Goal: Transaction & Acquisition: Download file/media

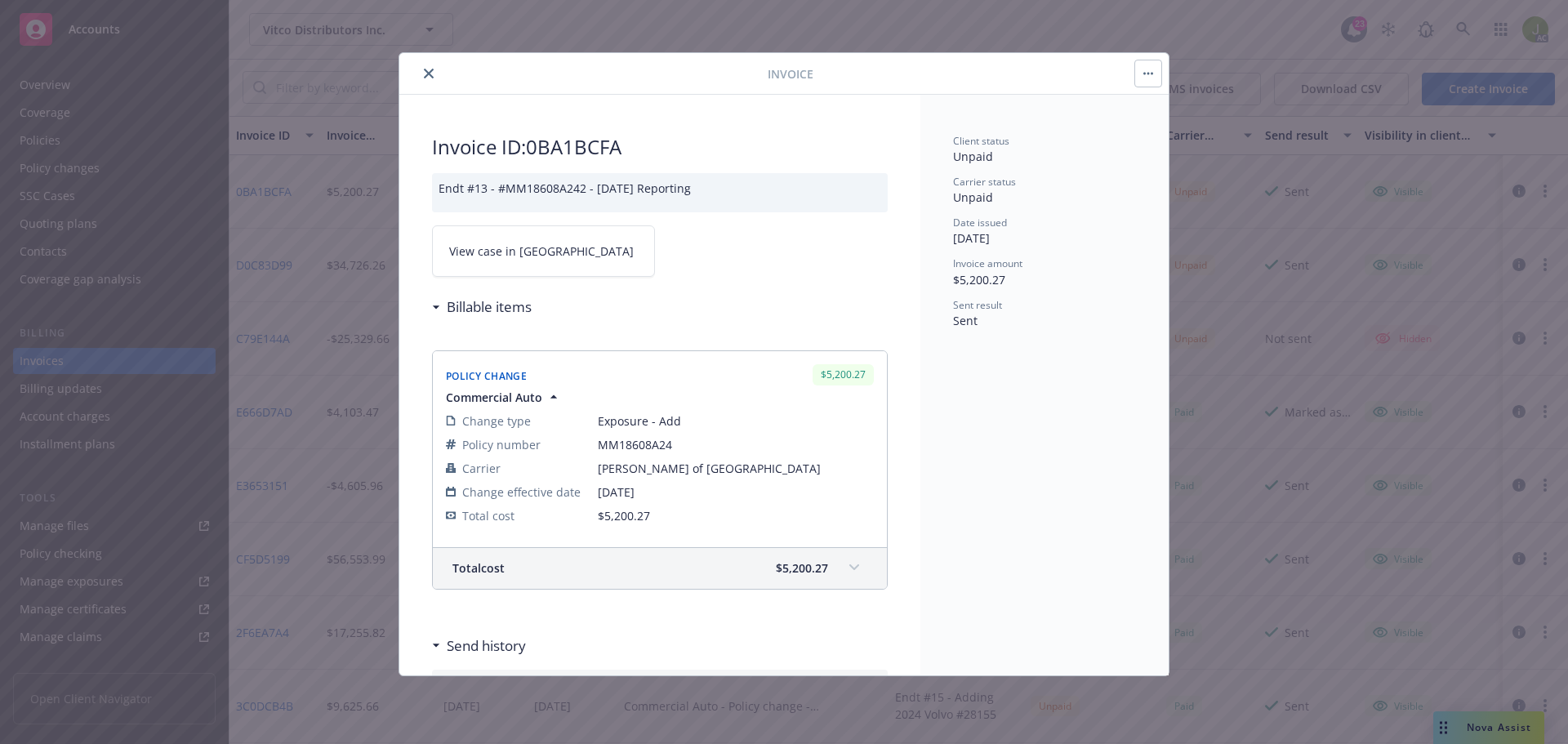
click at [436, 72] on button "close" at bounding box center [429, 74] width 20 height 20
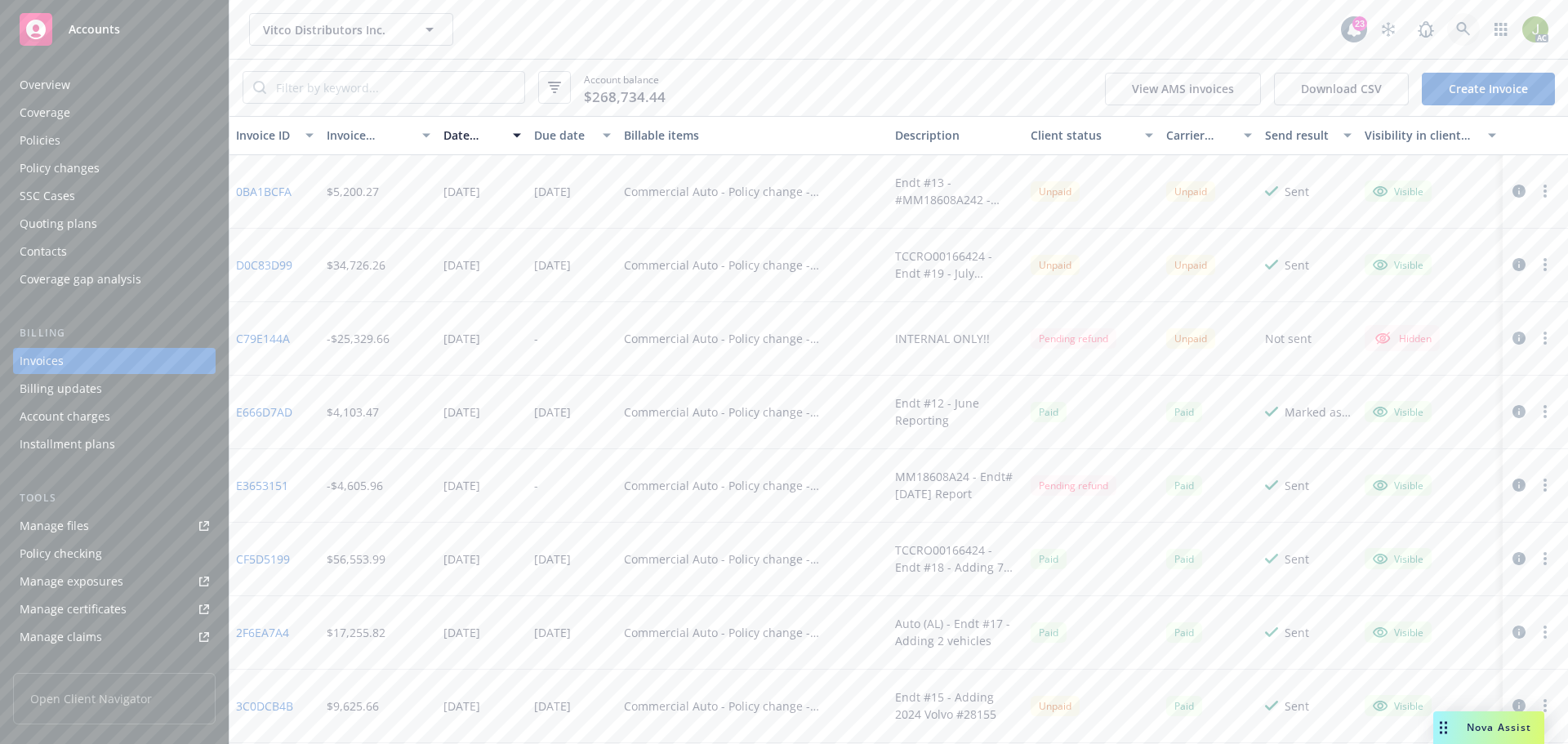
click at [1479, 29] on link at bounding box center [1463, 29] width 33 height 33
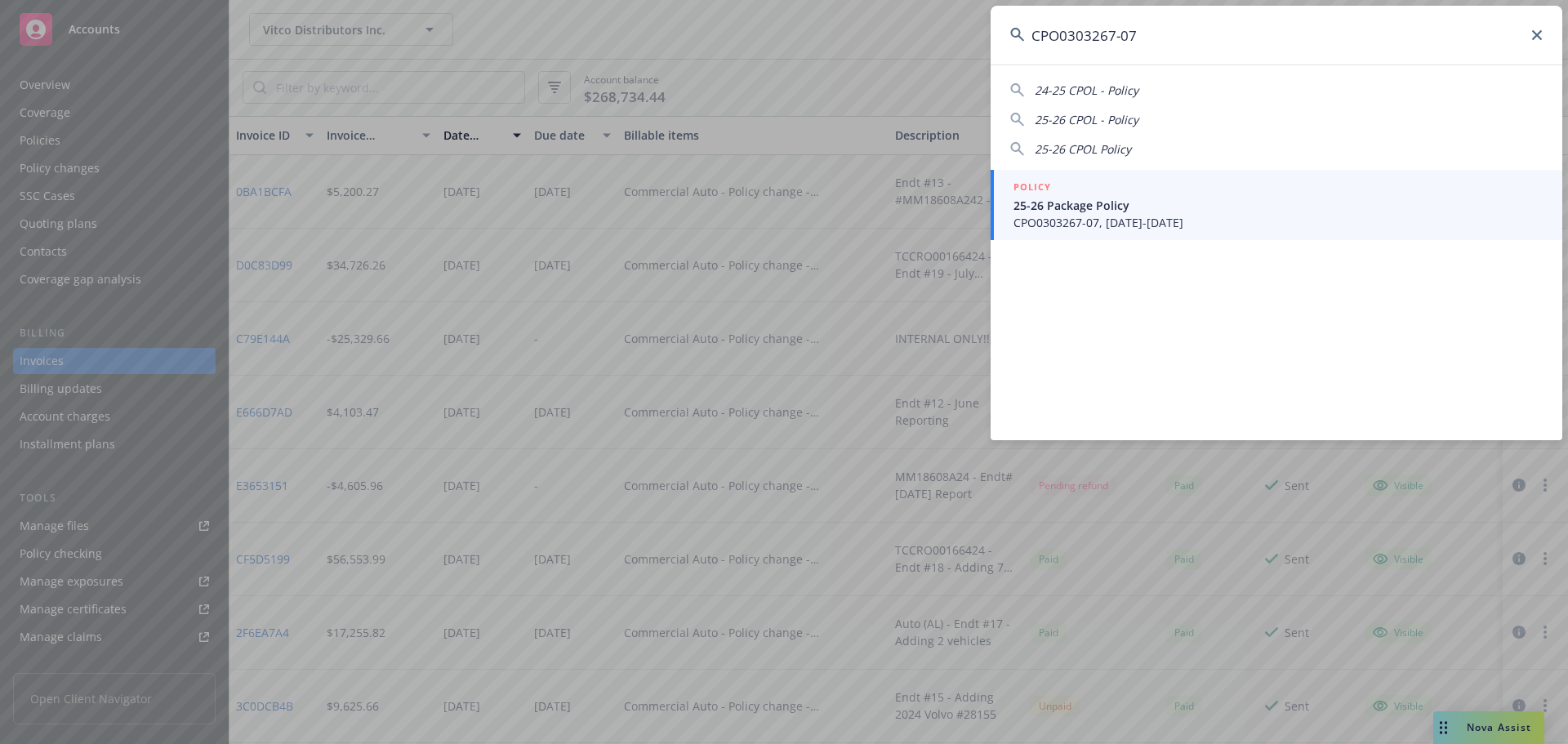
type input "CPO0303267-07"
click at [1071, 205] on span "25-26 Package Policy" at bounding box center [1278, 205] width 529 height 17
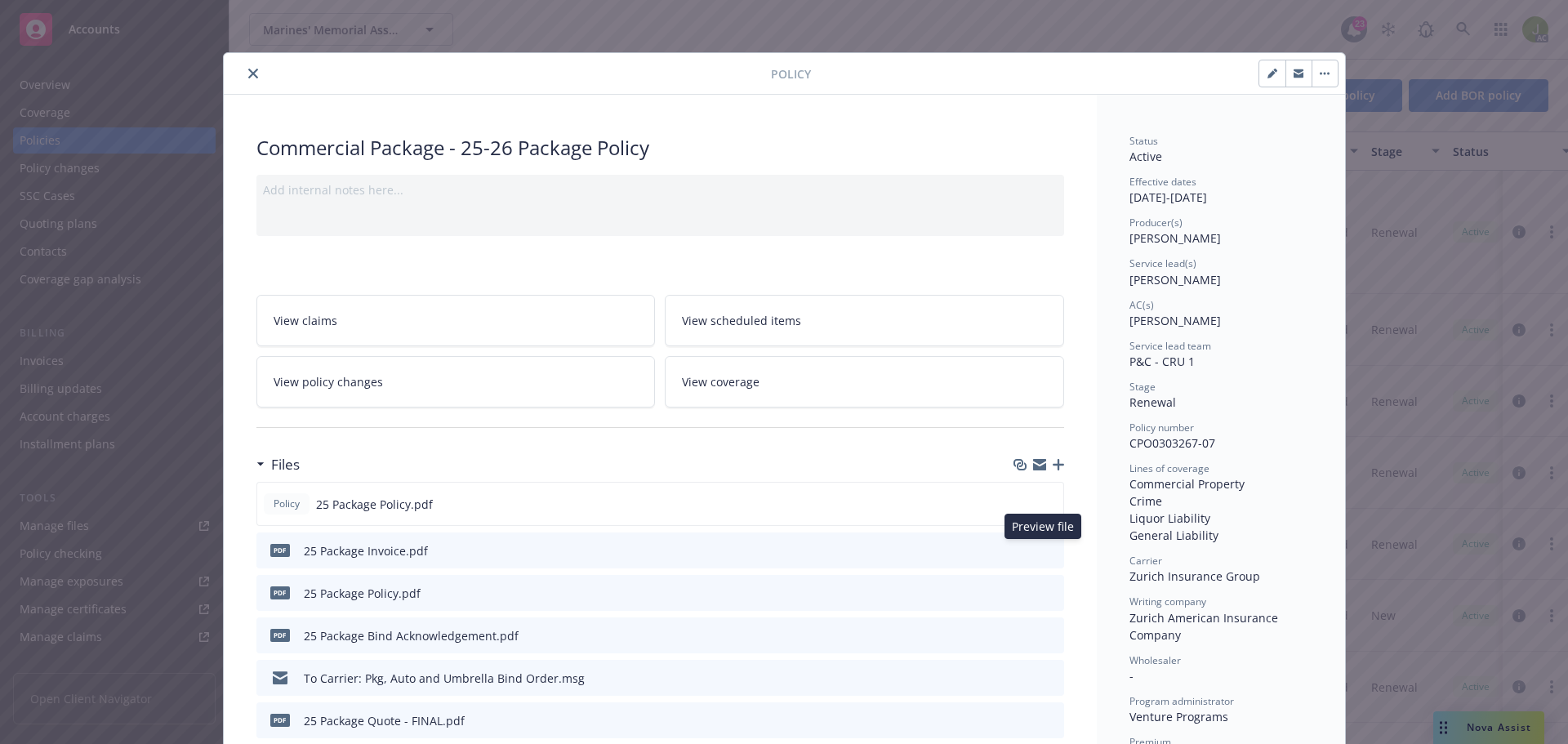
click at [1047, 551] on icon "preview file" at bounding box center [1048, 549] width 15 height 12
click at [252, 67] on button "close" at bounding box center [253, 74] width 20 height 20
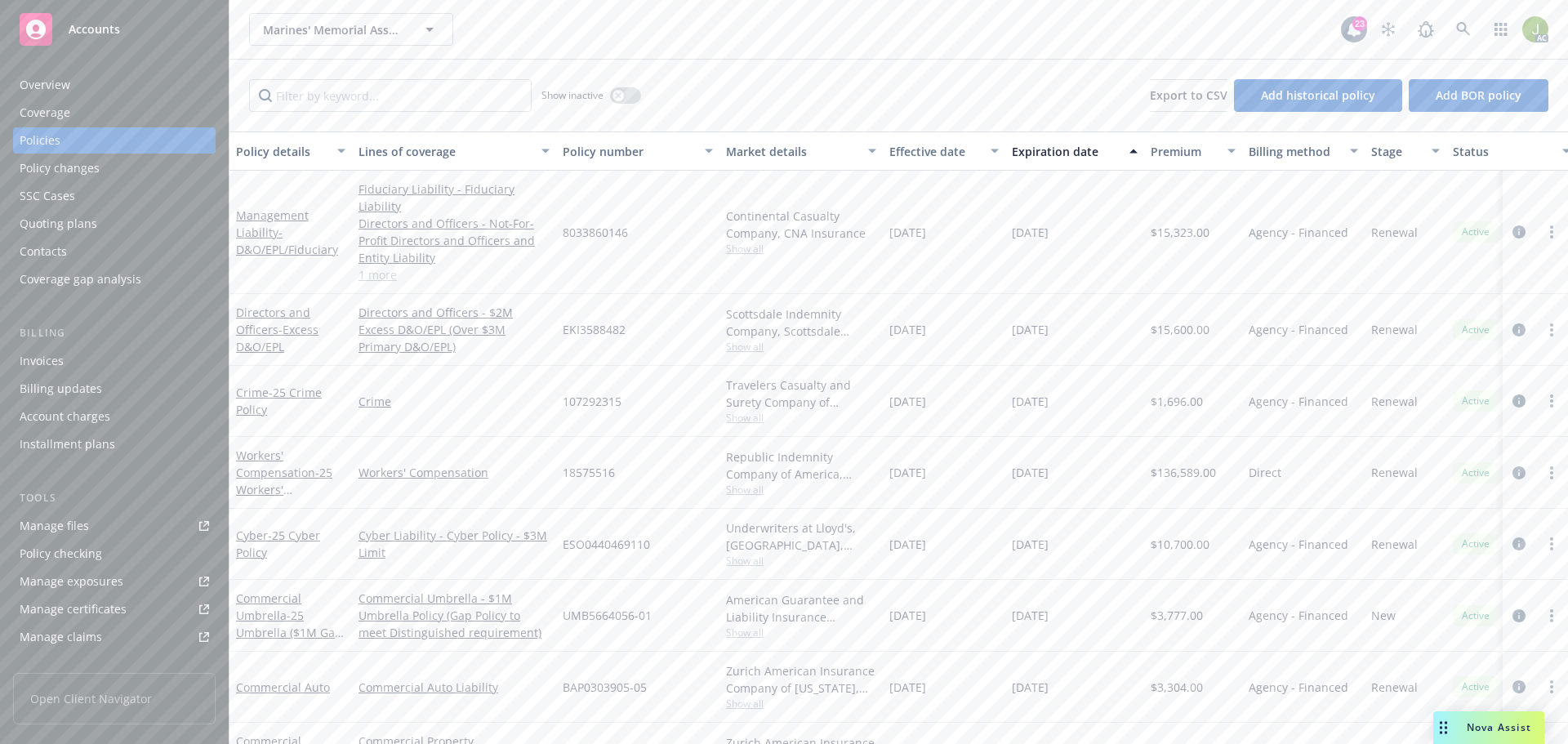
click at [122, 355] on div "Invoices" at bounding box center [114, 360] width 190 height 26
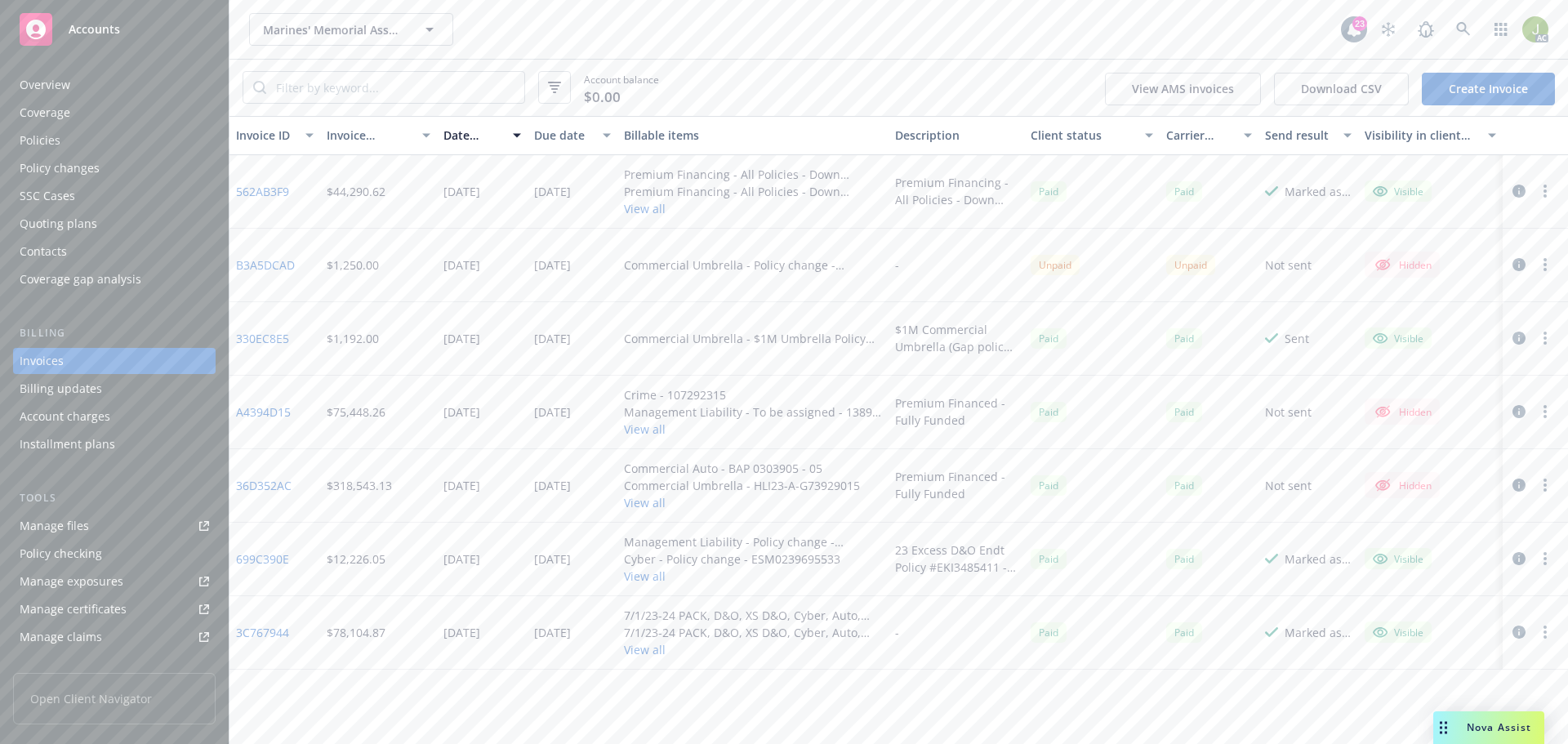
click at [1527, 188] on button "button" at bounding box center [1519, 191] width 20 height 20
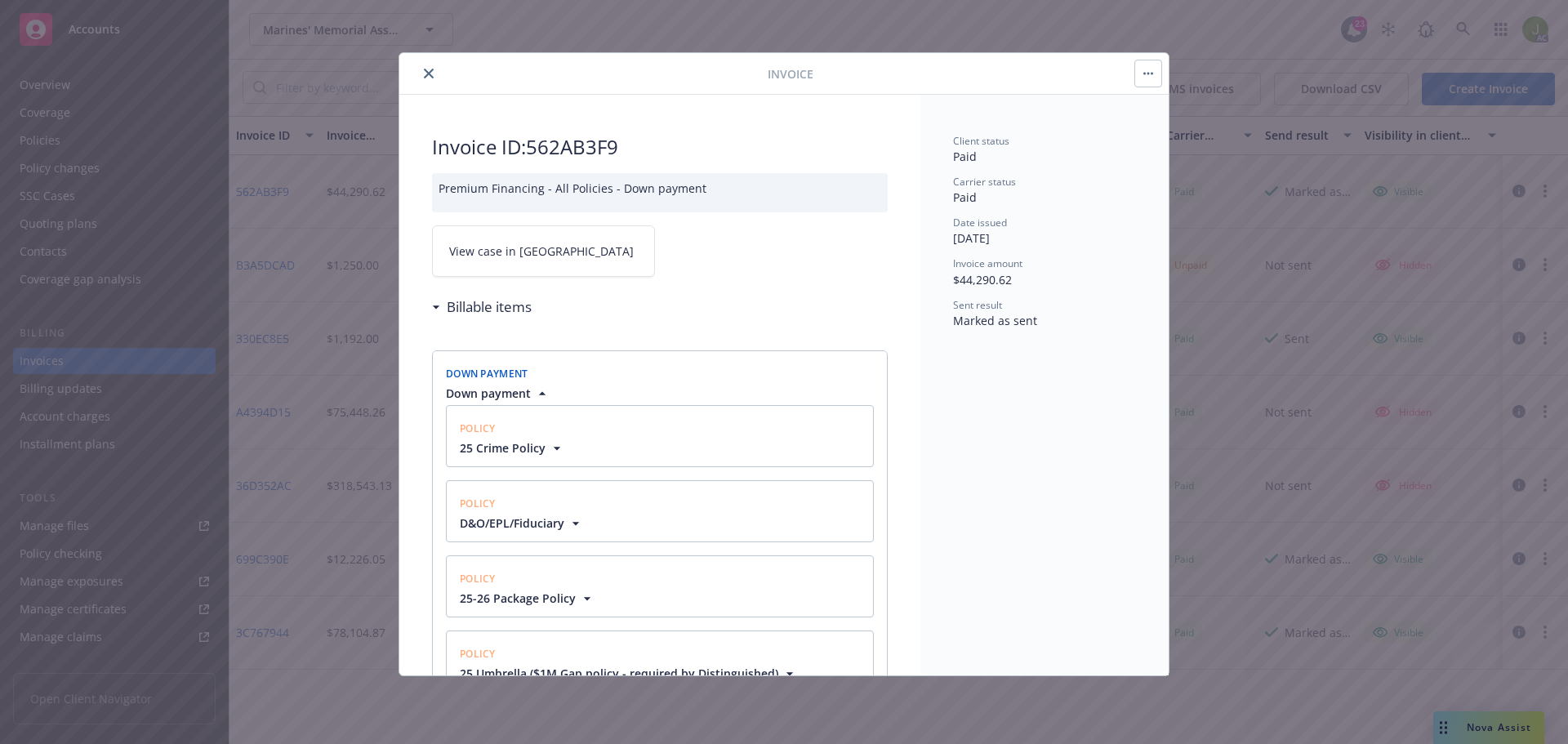
click at [541, 246] on link "View case in SSC" at bounding box center [543, 251] width 223 height 52
click at [437, 75] on button "close" at bounding box center [429, 74] width 20 height 20
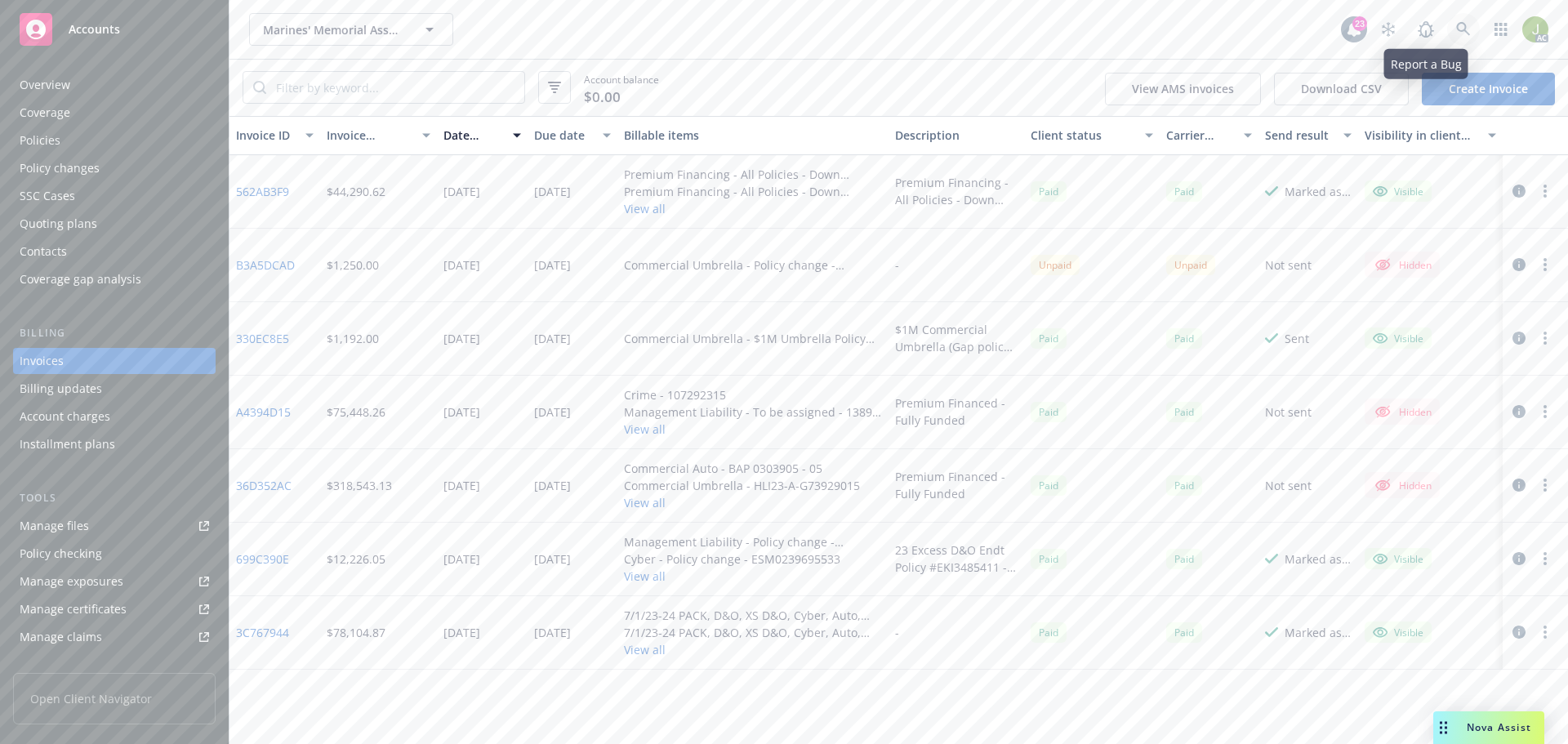
click at [1454, 28] on link at bounding box center [1463, 29] width 33 height 33
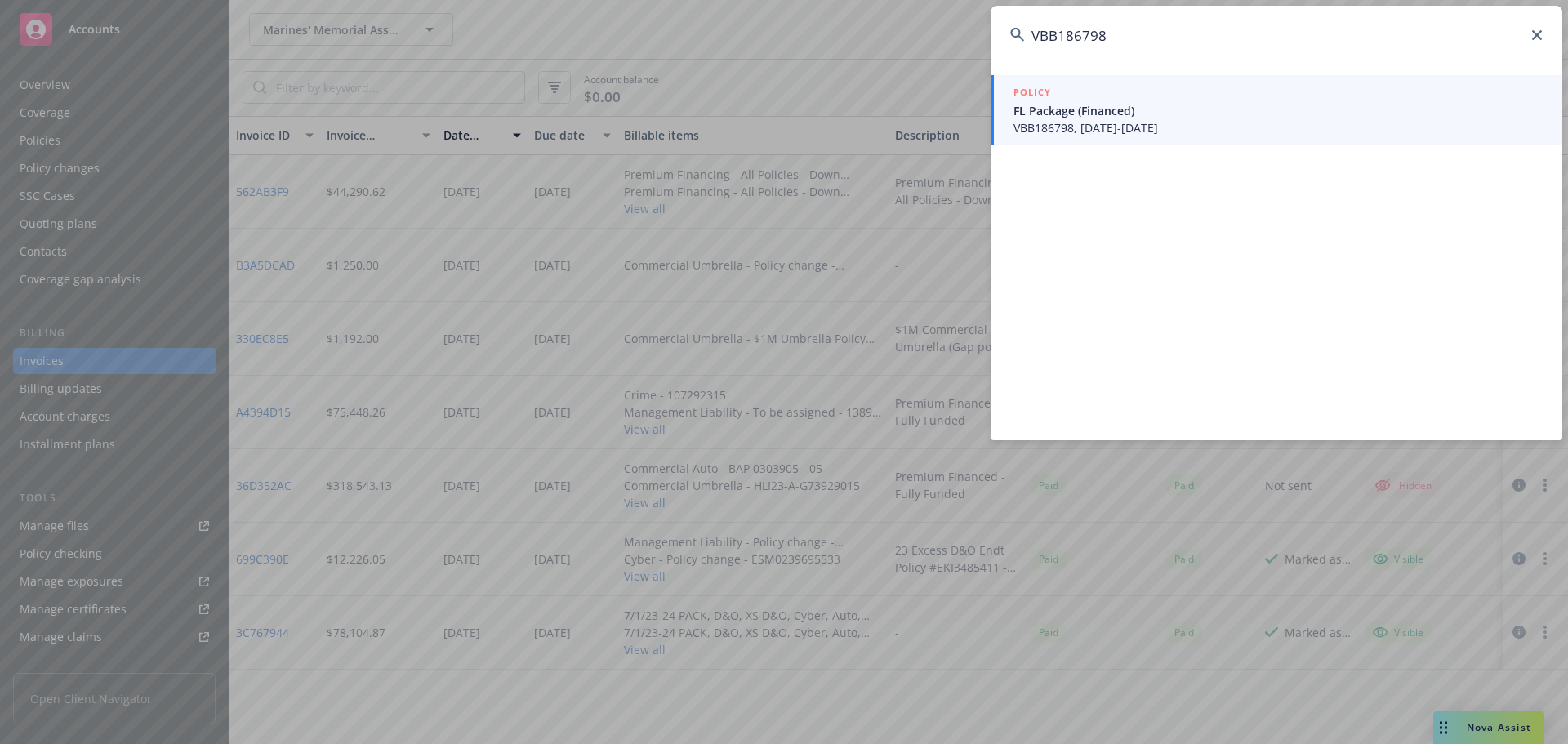
type input "VBB186798"
click at [1288, 122] on span "VBB186798, 08/19/2025-08/19/2026" at bounding box center [1278, 127] width 529 height 17
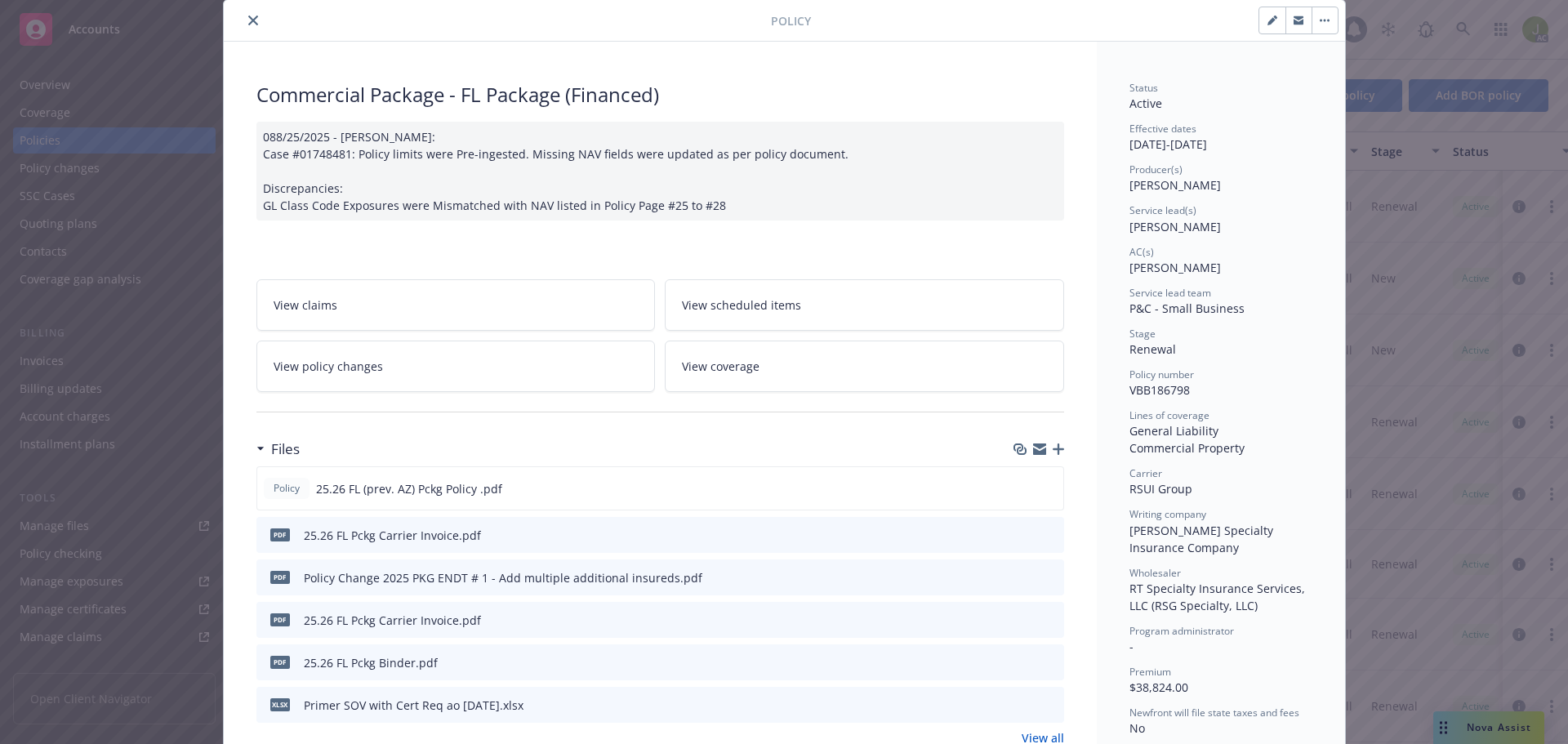
scroll to position [82, 0]
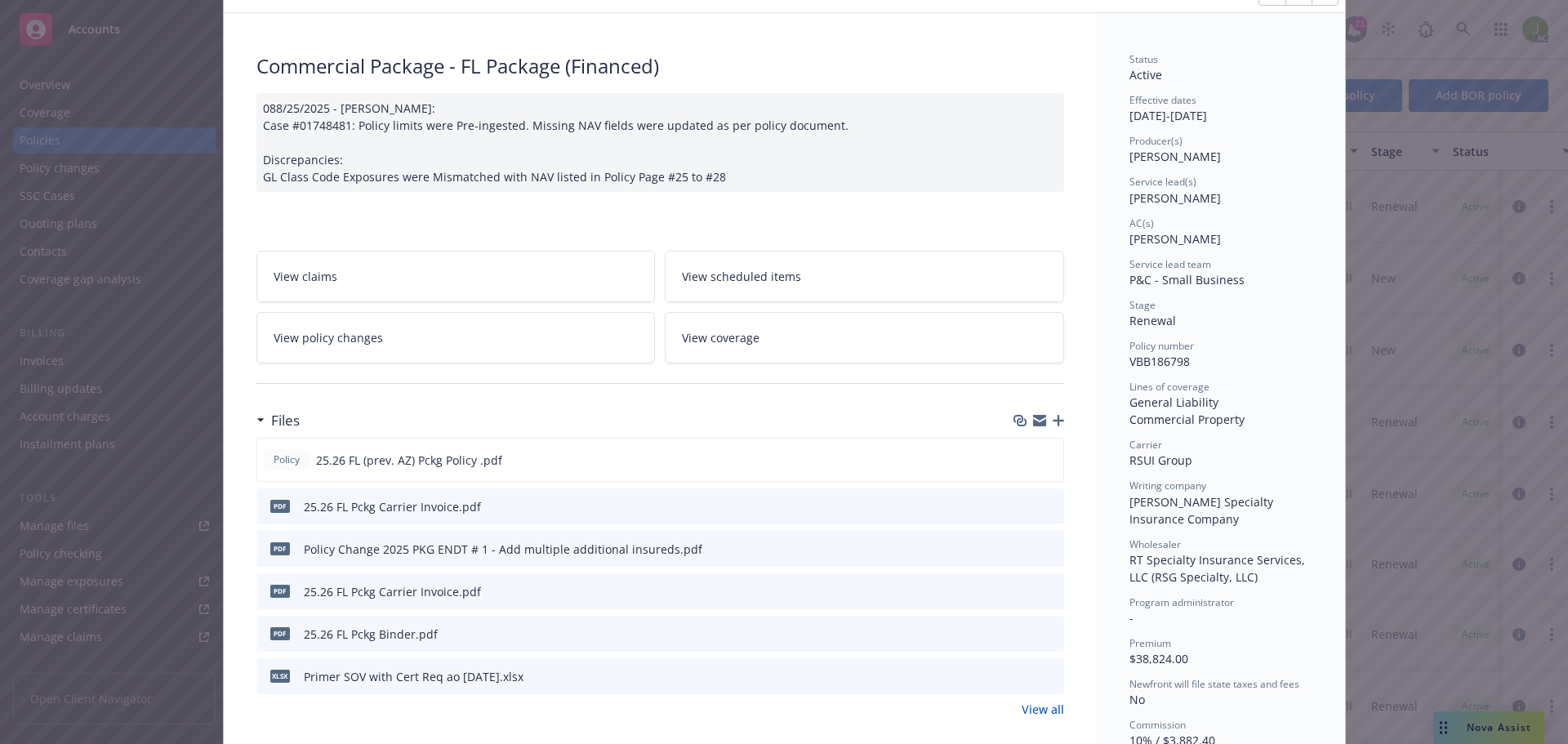
click at [1051, 502] on div "pdf 25.26 FL Pckg Carrier Invoice.pdf" at bounding box center [660, 506] width 808 height 36
click at [1048, 505] on icon "preview file" at bounding box center [1048, 505] width 15 height 12
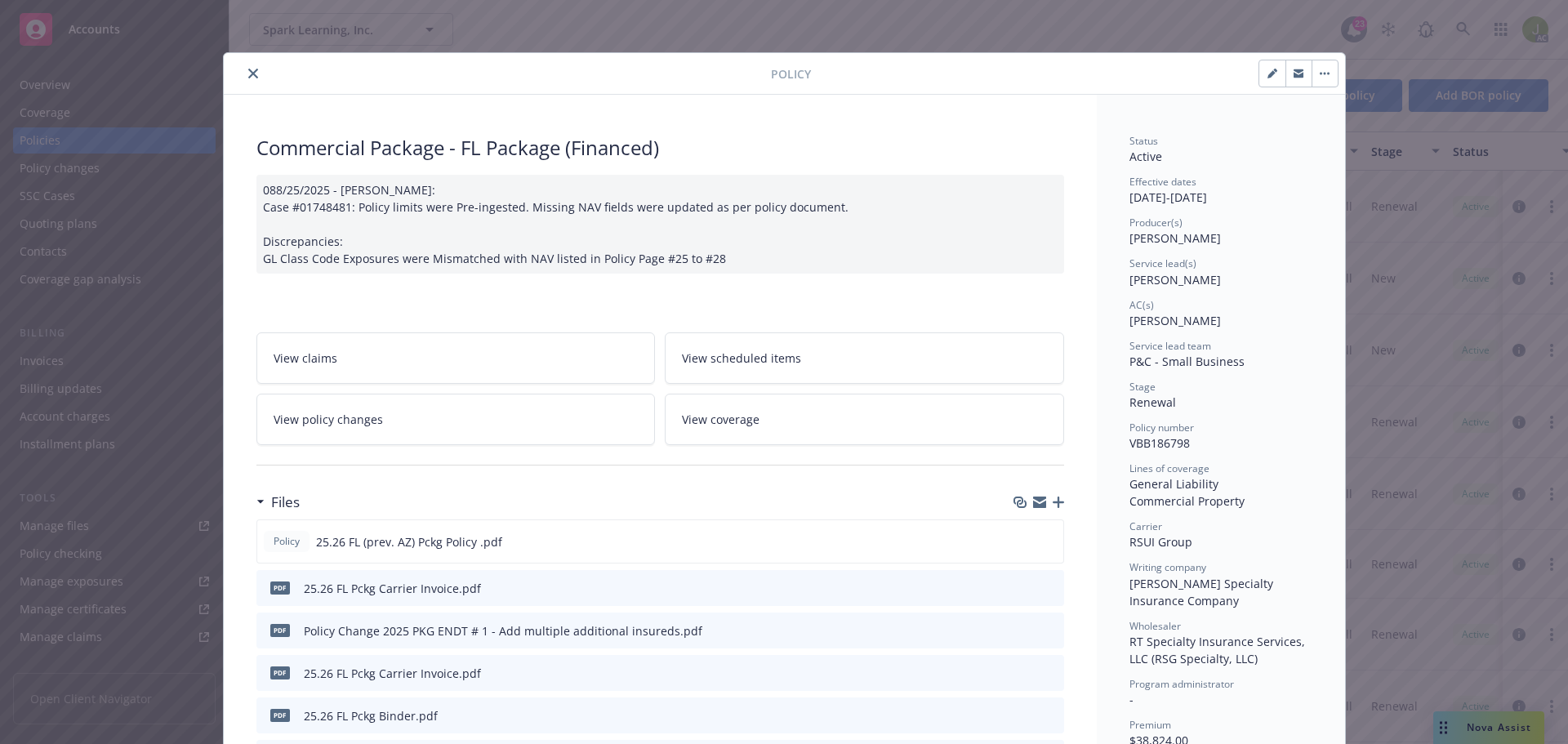
click at [248, 69] on icon "close" at bounding box center [253, 73] width 10 height 10
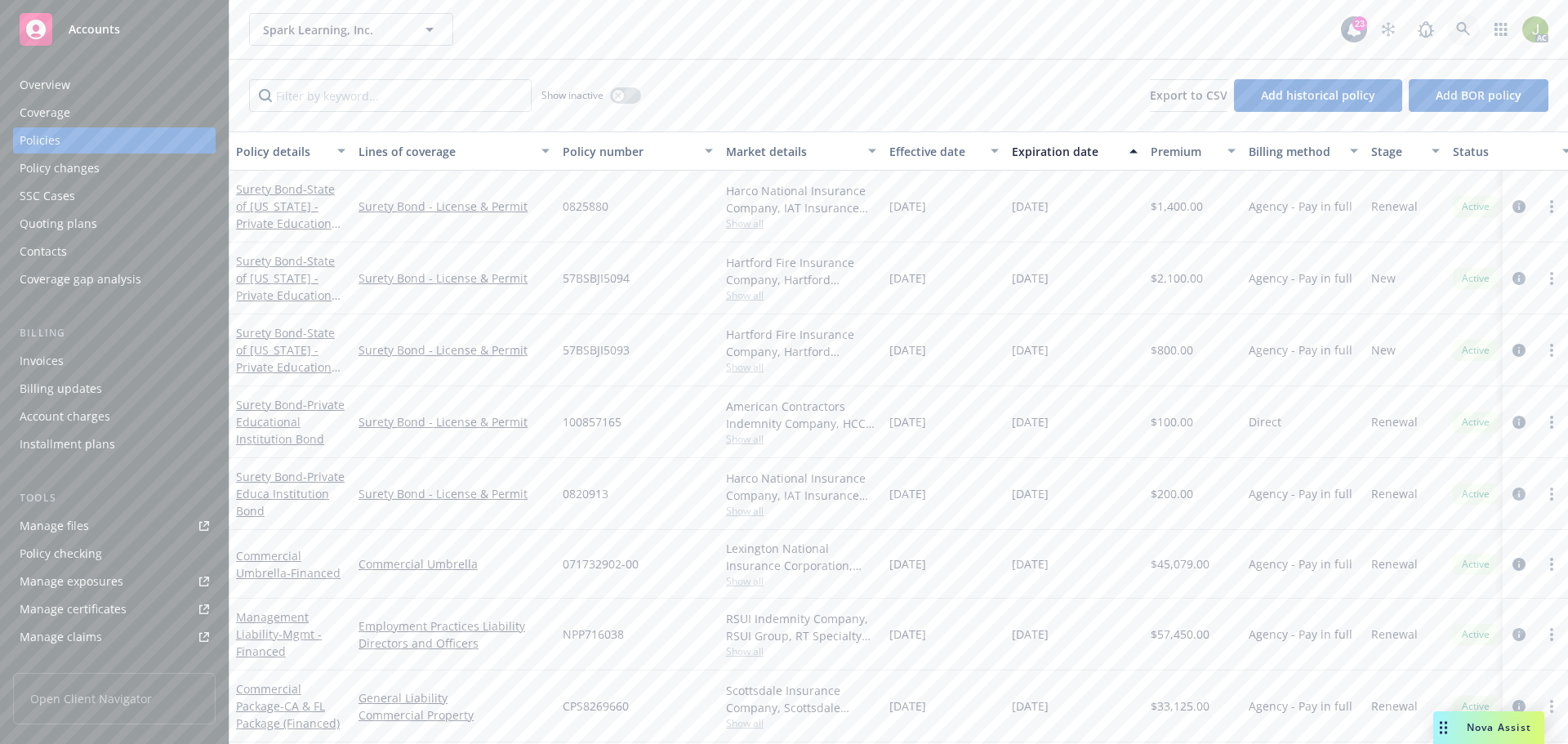
click at [1465, 29] on icon at bounding box center [1463, 29] width 14 height 14
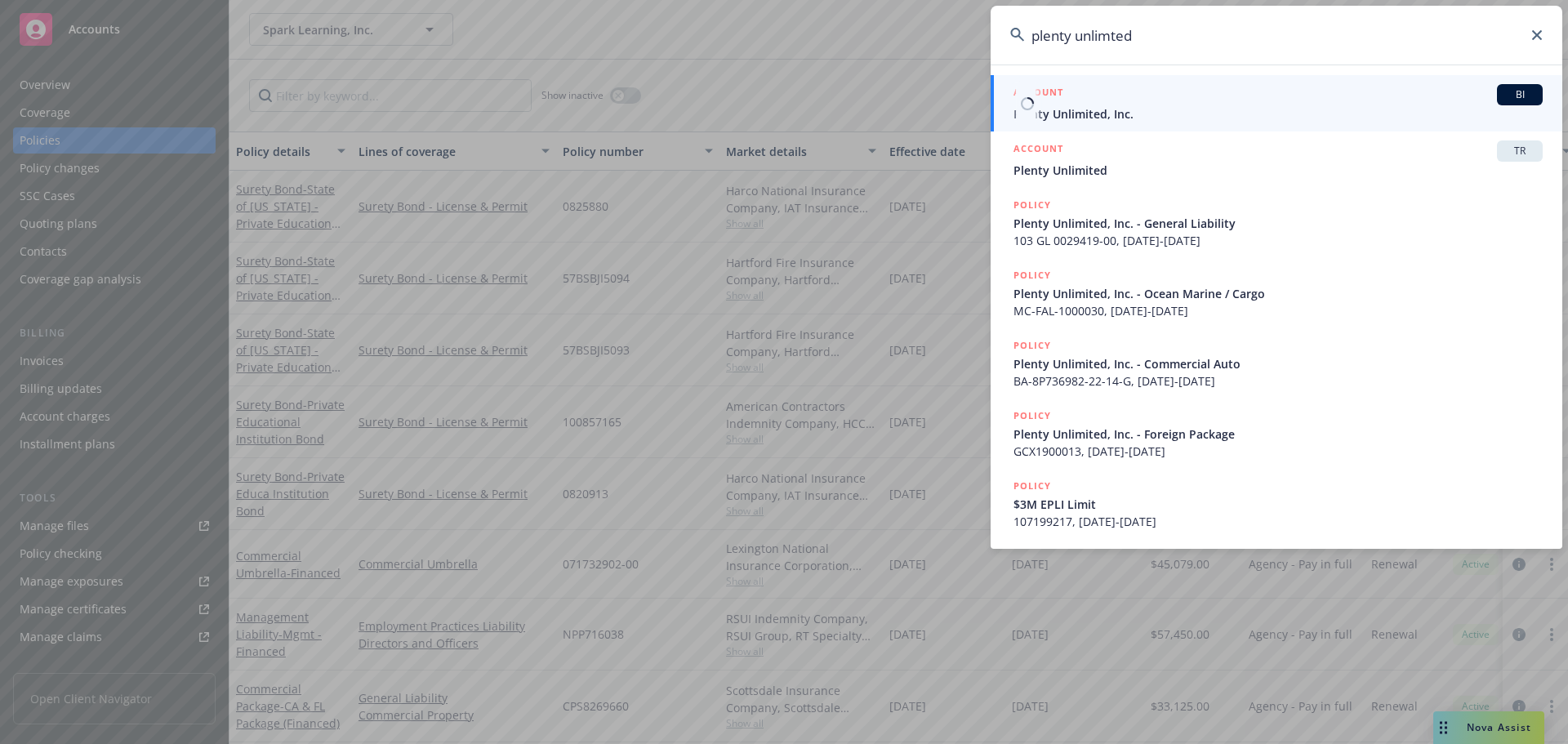
type input "plenty unlimted"
click at [1196, 112] on span "Plenty Unlimited, Inc." at bounding box center [1278, 113] width 529 height 17
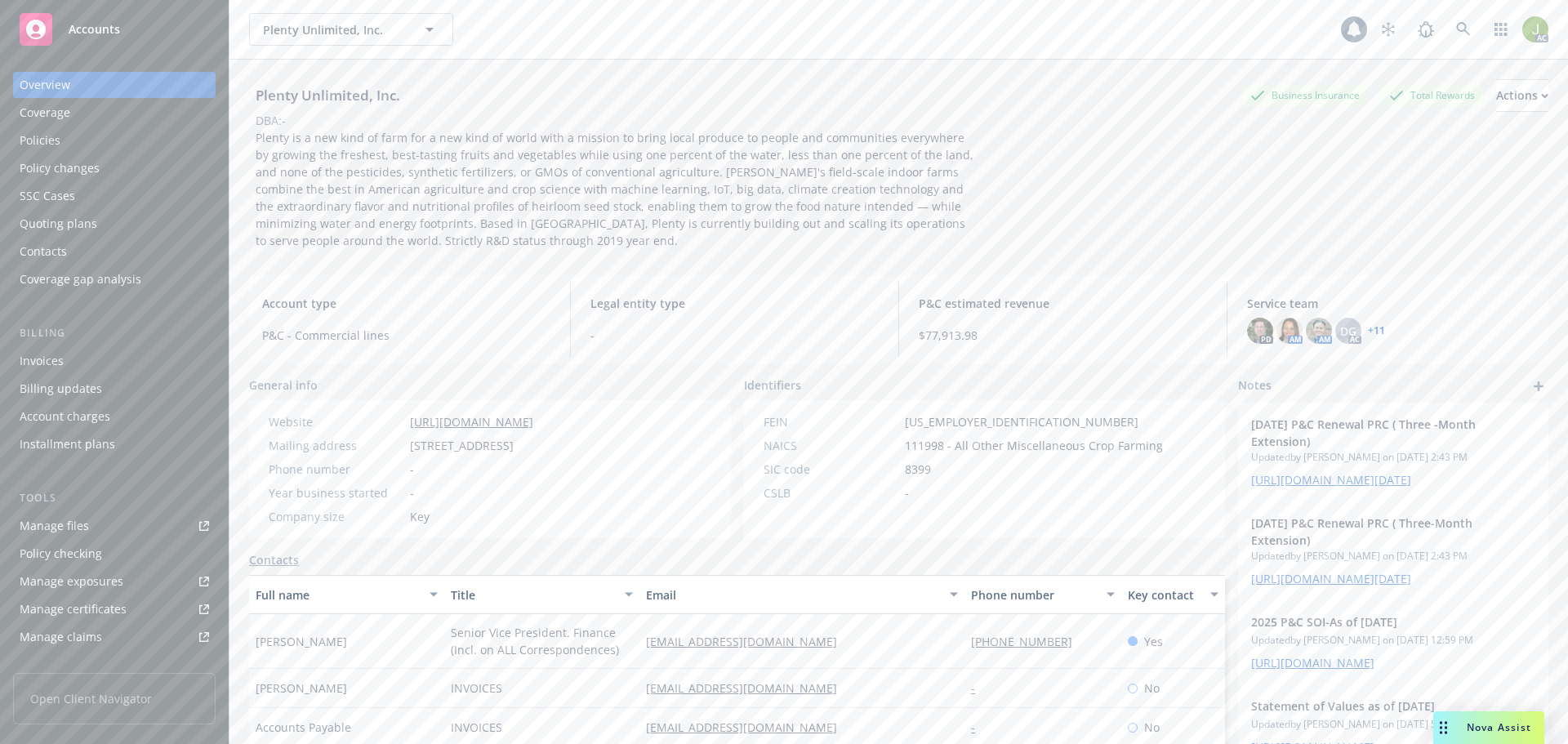
click at [101, 364] on div "Invoices" at bounding box center [114, 360] width 190 height 26
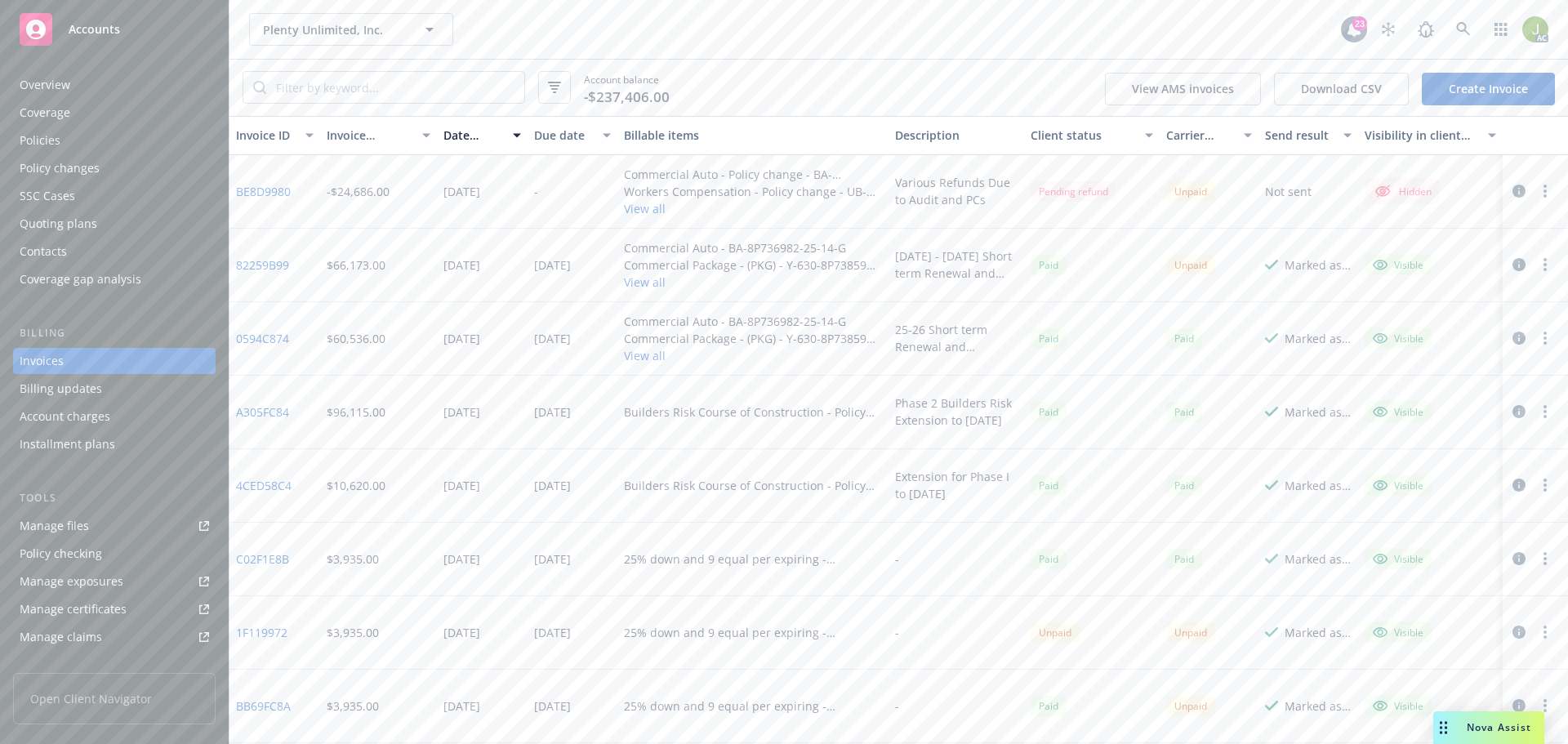
click at [279, 268] on link "82259B99" at bounding box center [263, 264] width 53 height 17
click at [1465, 32] on icon at bounding box center [1463, 29] width 15 height 15
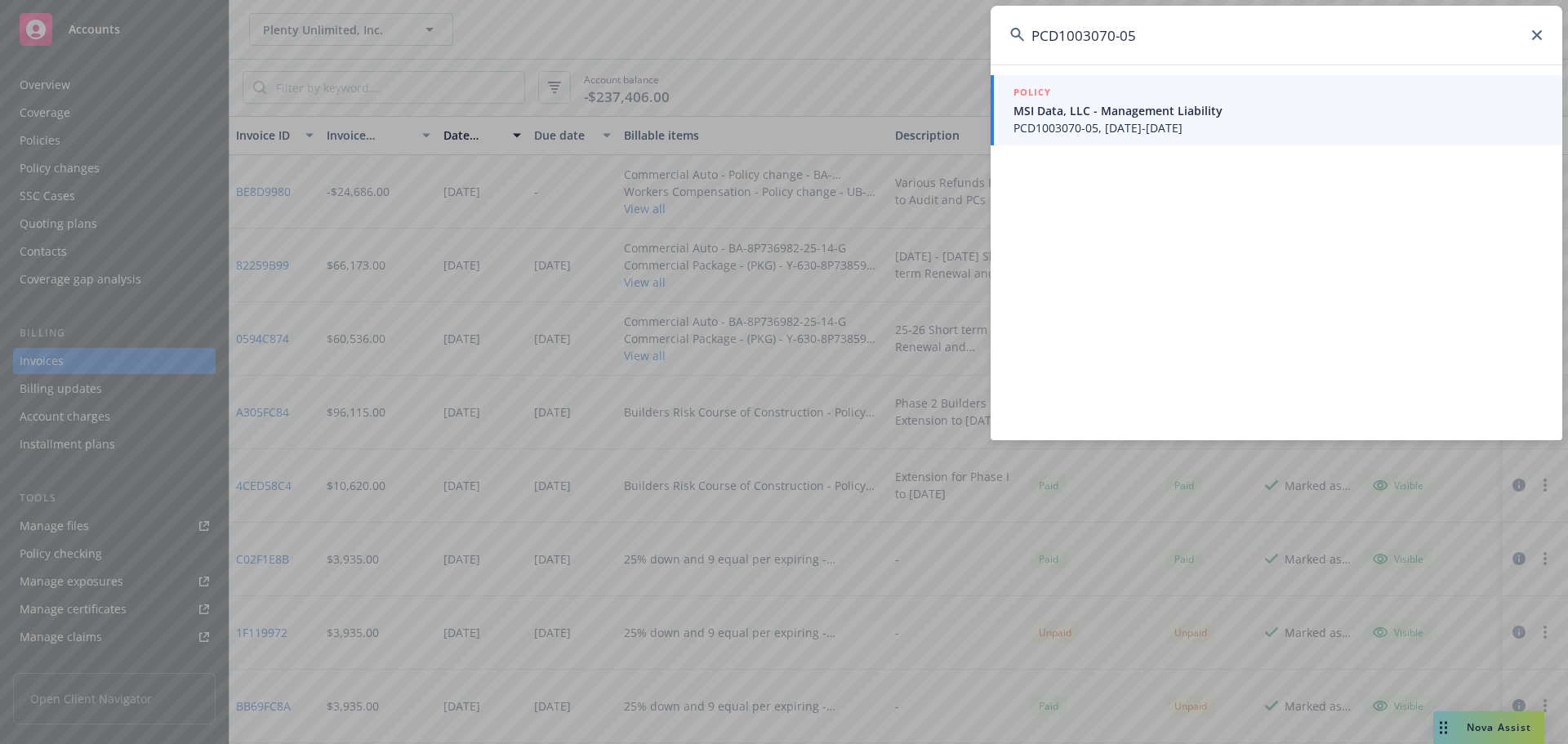
type input "PCD1003070-05"
click at [1176, 129] on span "PCD1003070-05, 08/01/2025-08/01/2026" at bounding box center [1278, 127] width 529 height 17
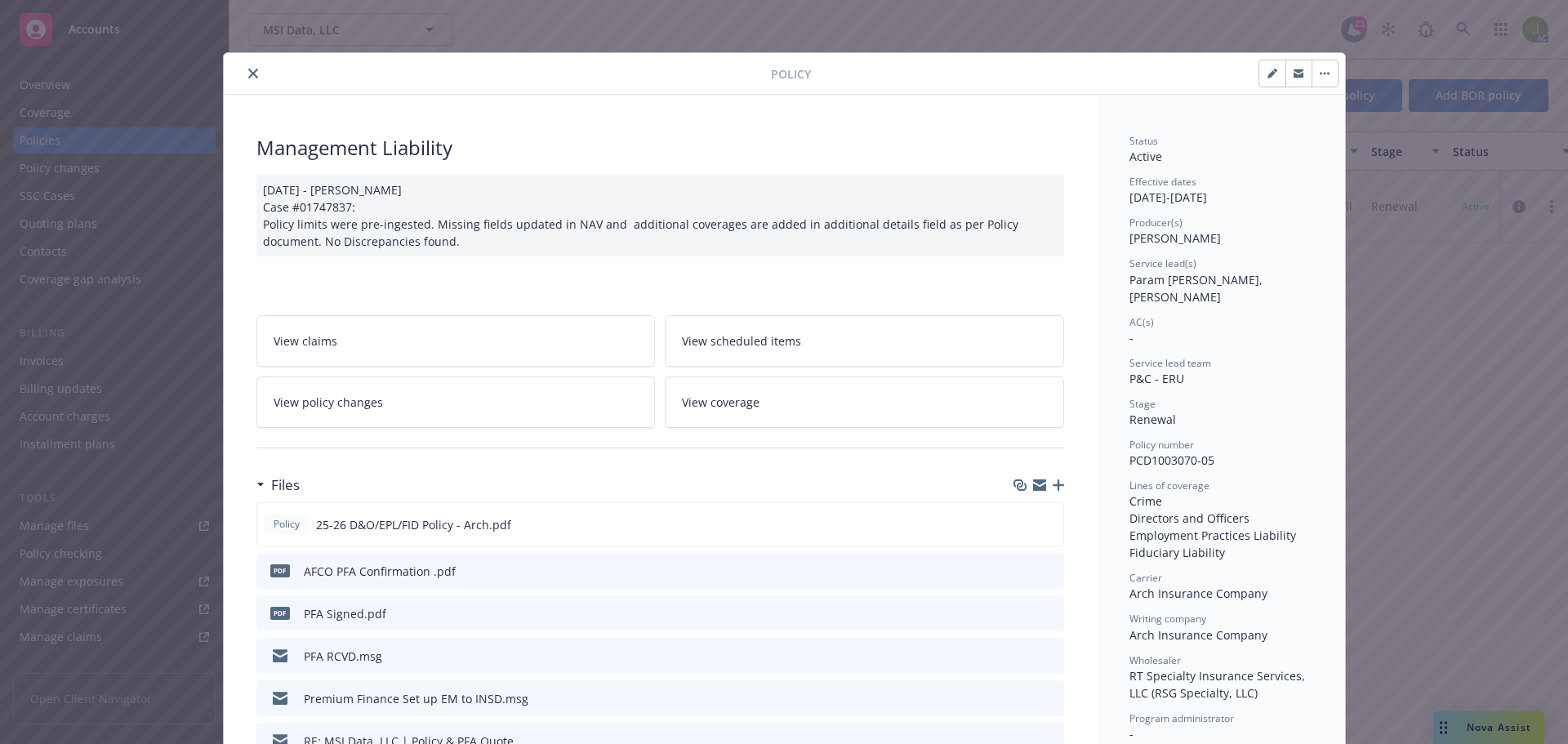
click at [248, 70] on icon "close" at bounding box center [253, 73] width 10 height 10
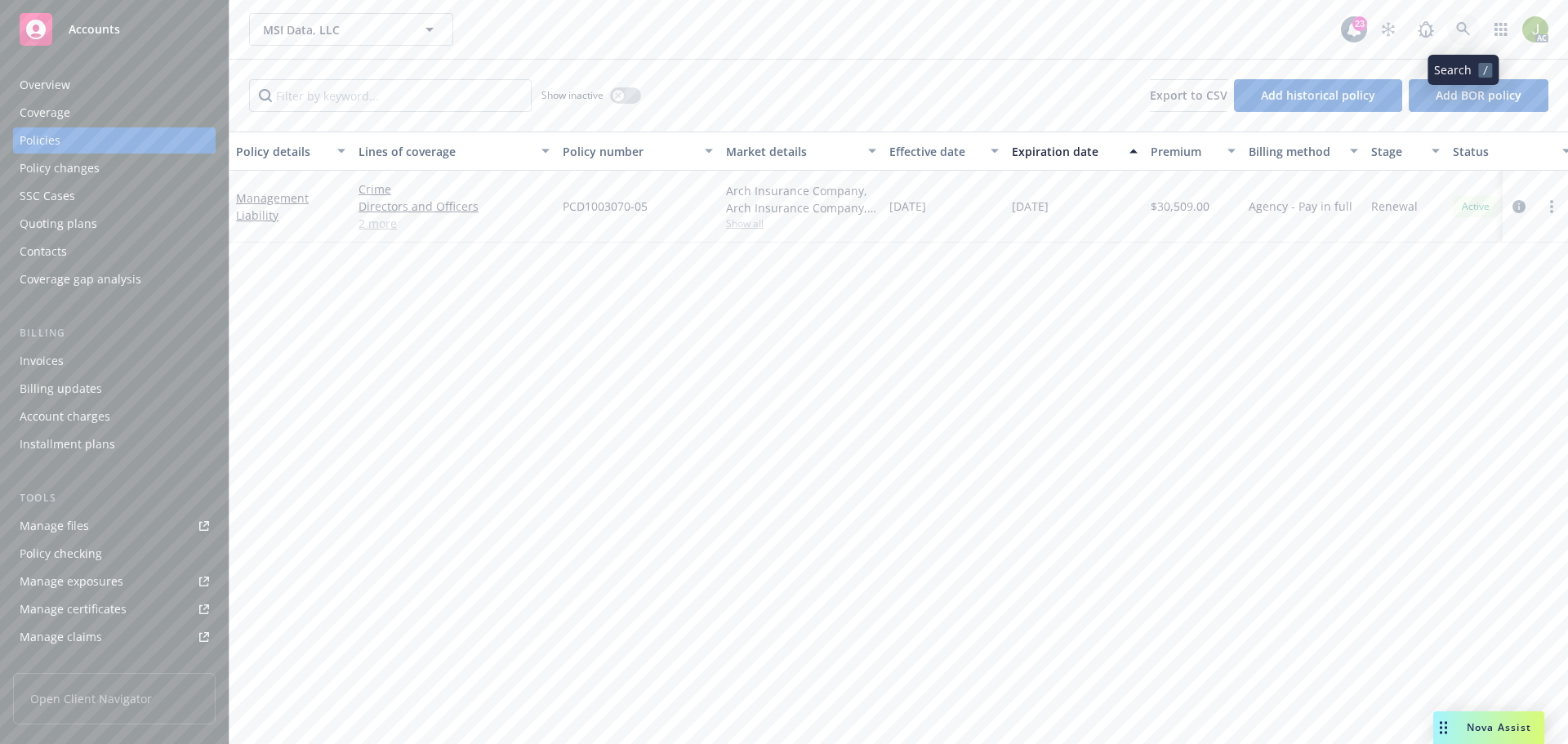
click at [1466, 31] on icon at bounding box center [1463, 29] width 14 height 14
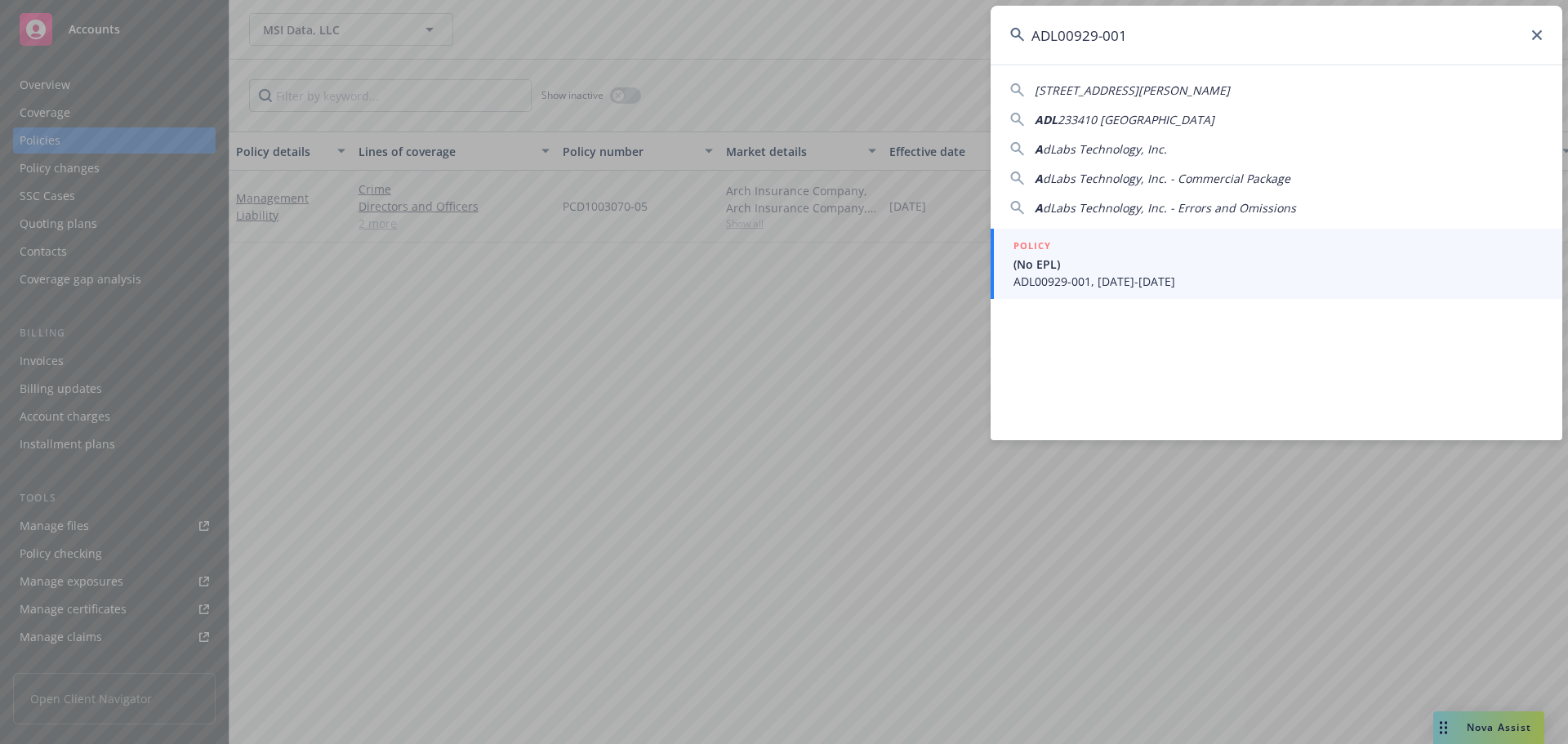
type input "ADL00929-001"
click at [1176, 263] on span "(No EPL)" at bounding box center [1278, 263] width 529 height 17
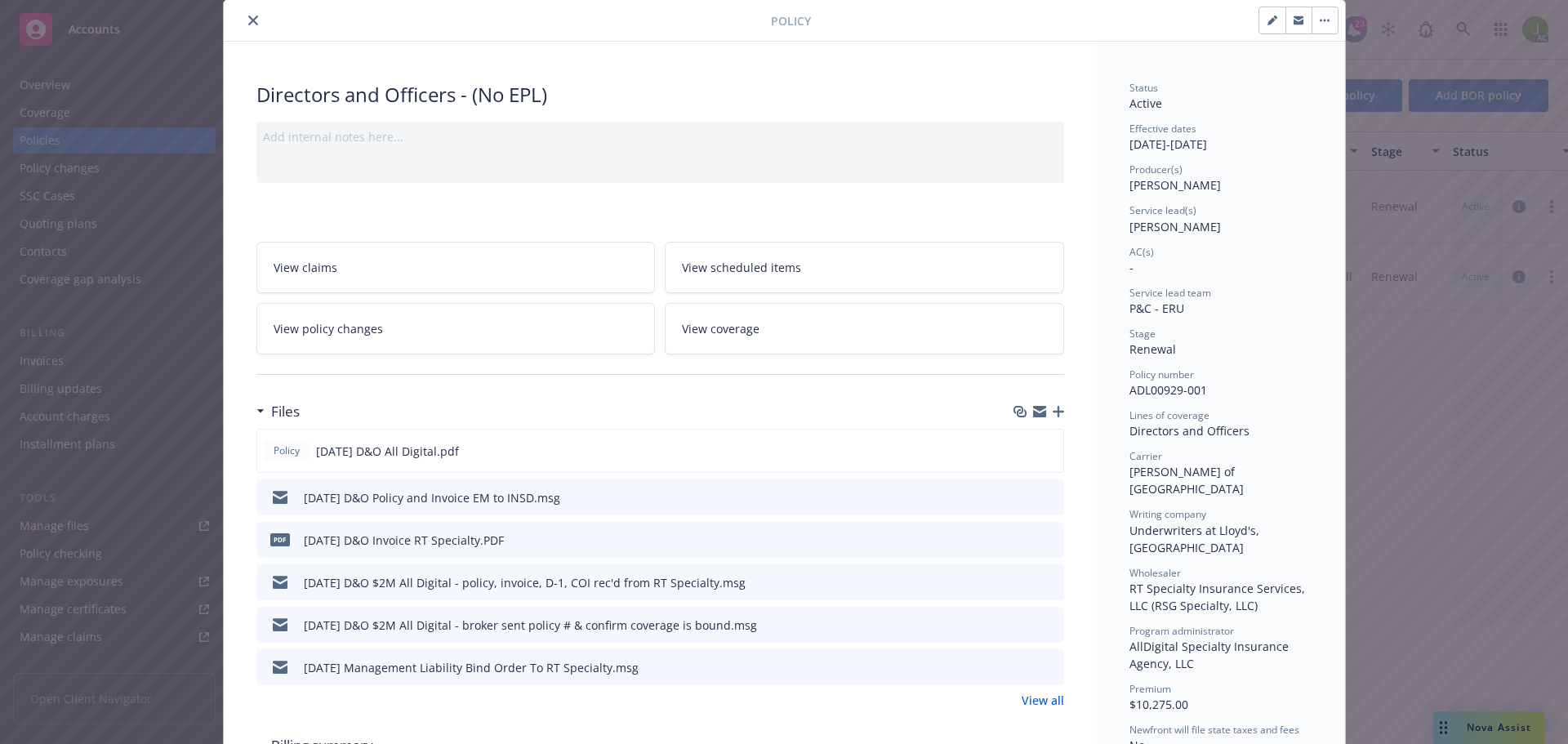
scroll to position [82, 0]
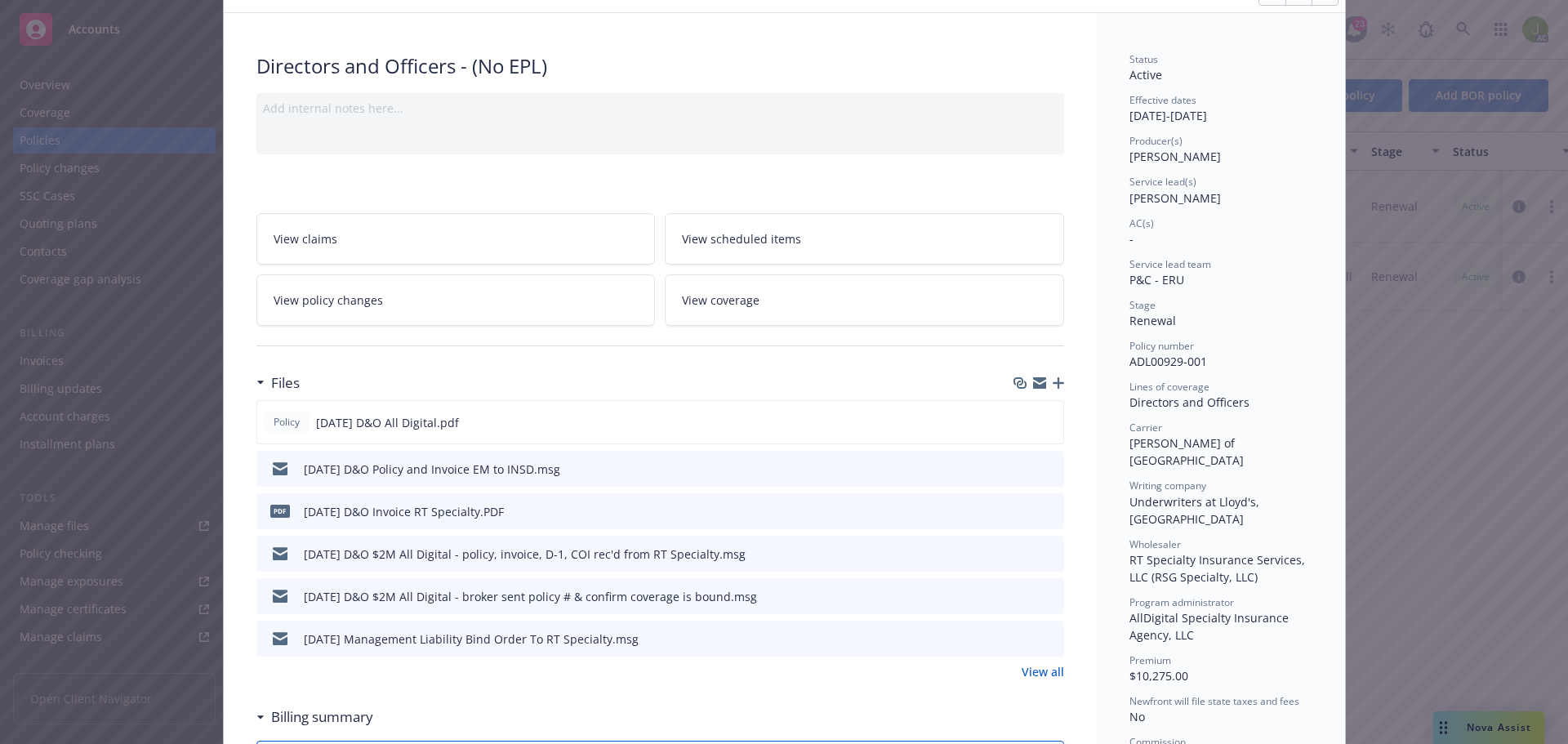
click at [1041, 506] on icon "preview file" at bounding box center [1048, 510] width 15 height 12
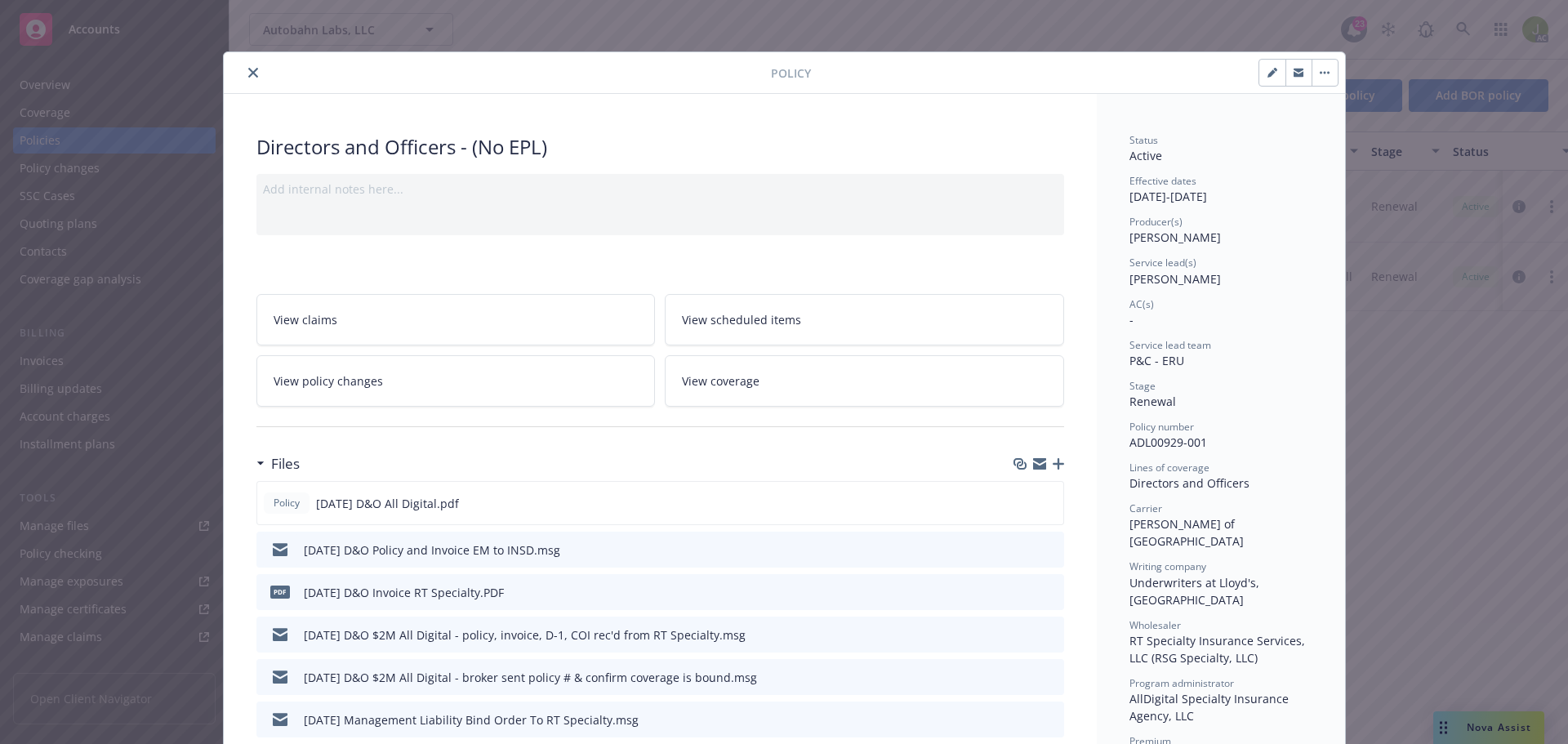
scroll to position [0, 0]
drag, startPoint x: 245, startPoint y: 75, endPoint x: 286, endPoint y: 77, distance: 41.0
click at [248, 75] on icon "close" at bounding box center [253, 73] width 10 height 10
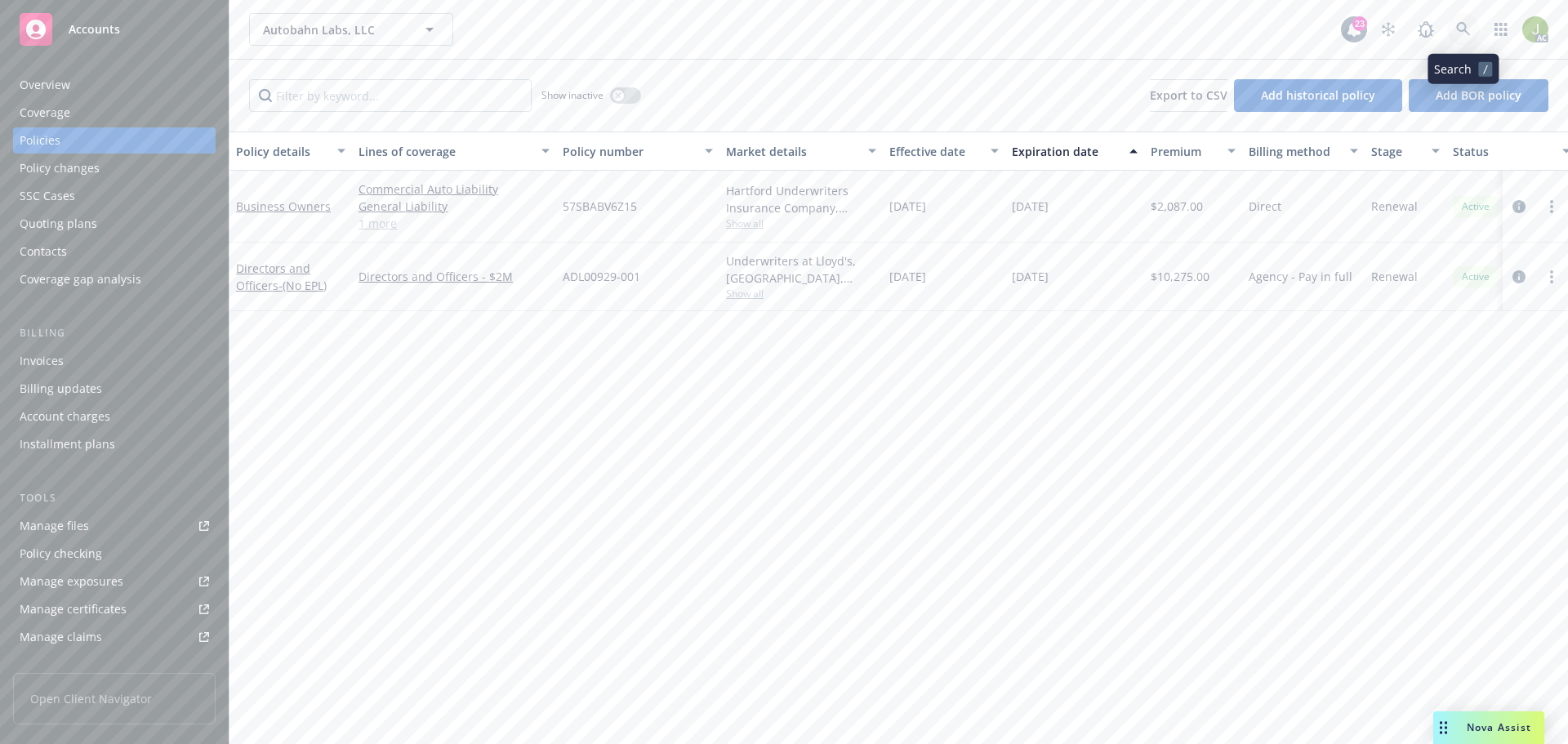
click at [1463, 28] on icon at bounding box center [1463, 29] width 15 height 15
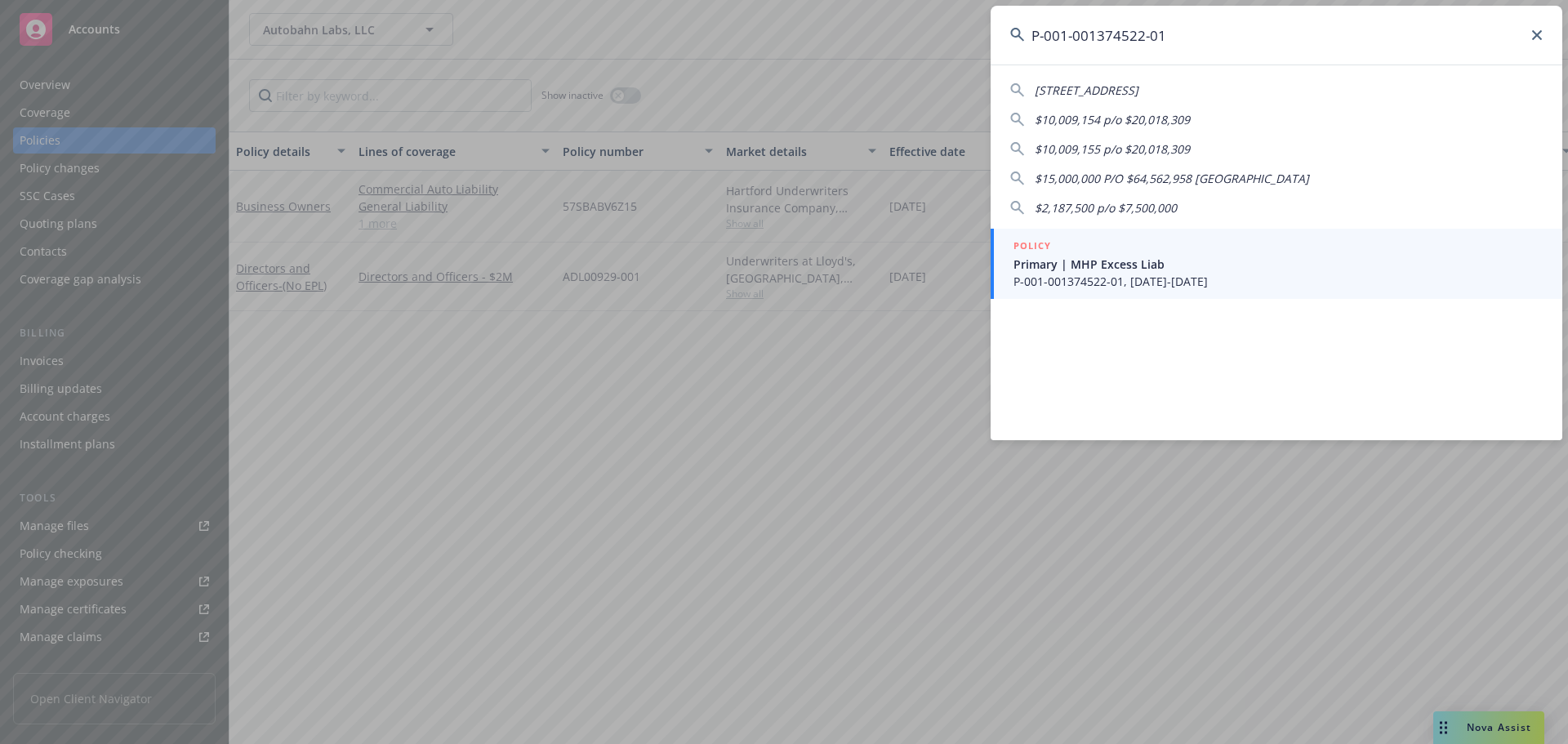
type input "P-001-001374522-01"
click at [1195, 263] on span "Primary | MHP Excess Liab" at bounding box center [1278, 263] width 529 height 17
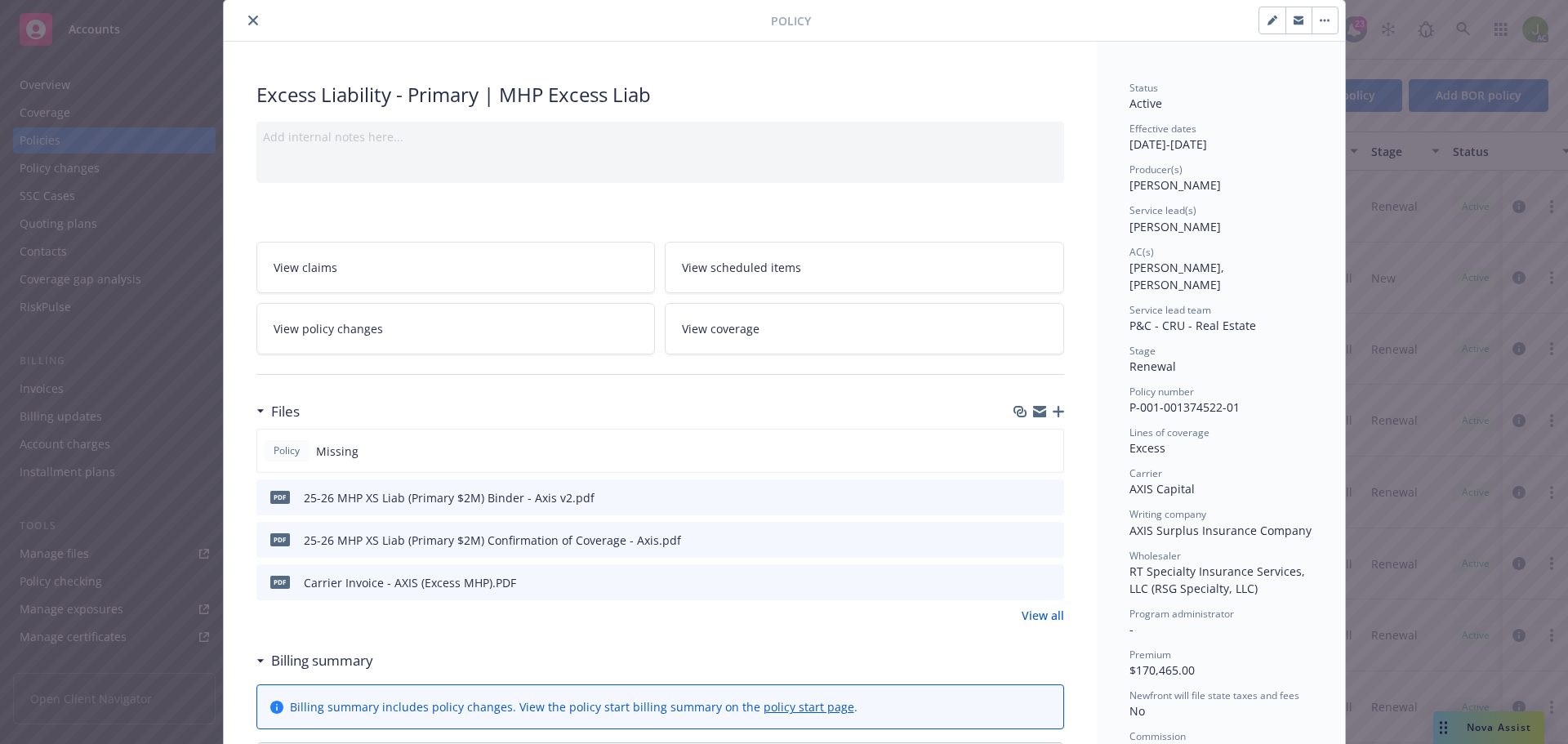
scroll to position [82, 0]
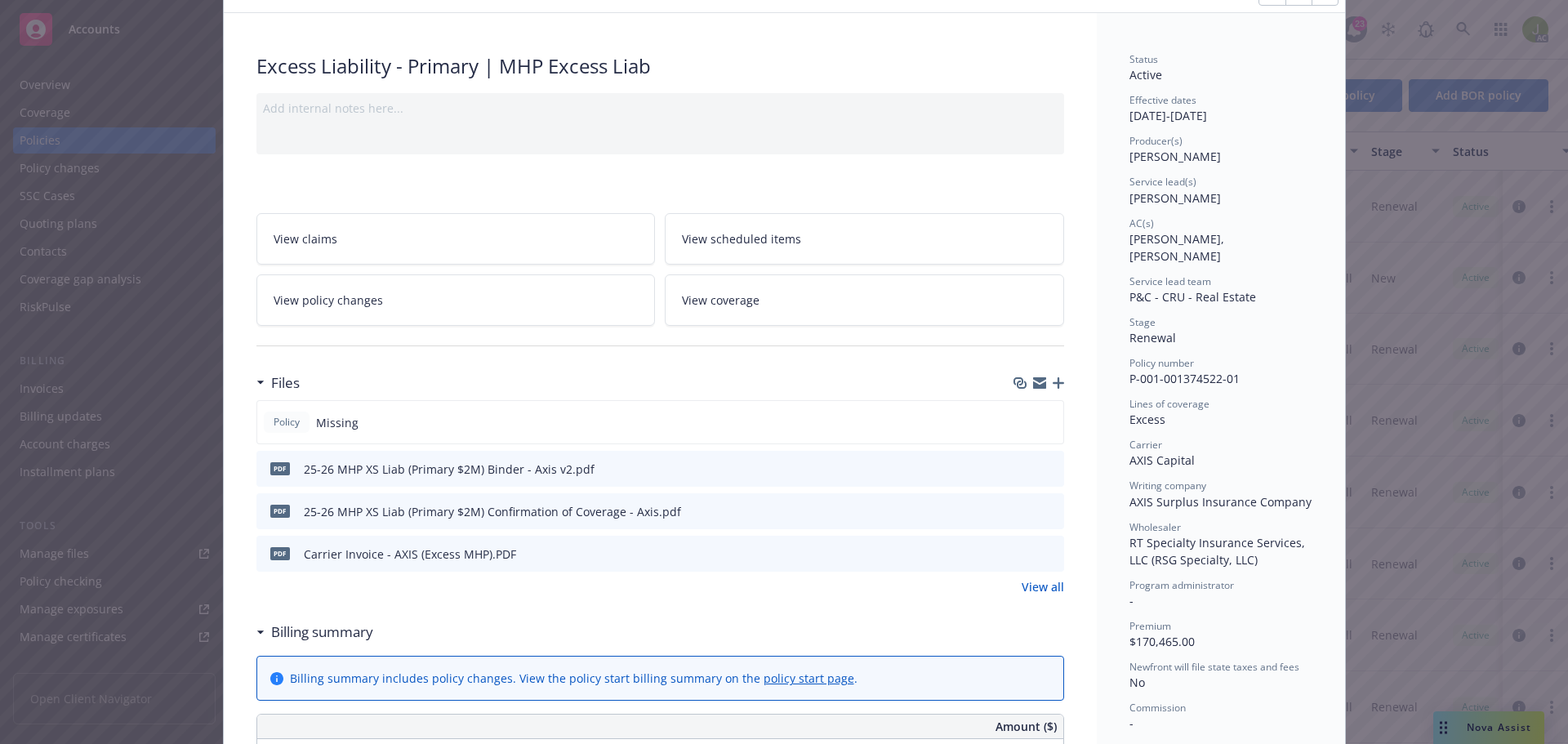
click at [1043, 561] on button at bounding box center [1050, 554] width 15 height 17
click at [1046, 554] on icon "preview file" at bounding box center [1048, 553] width 15 height 12
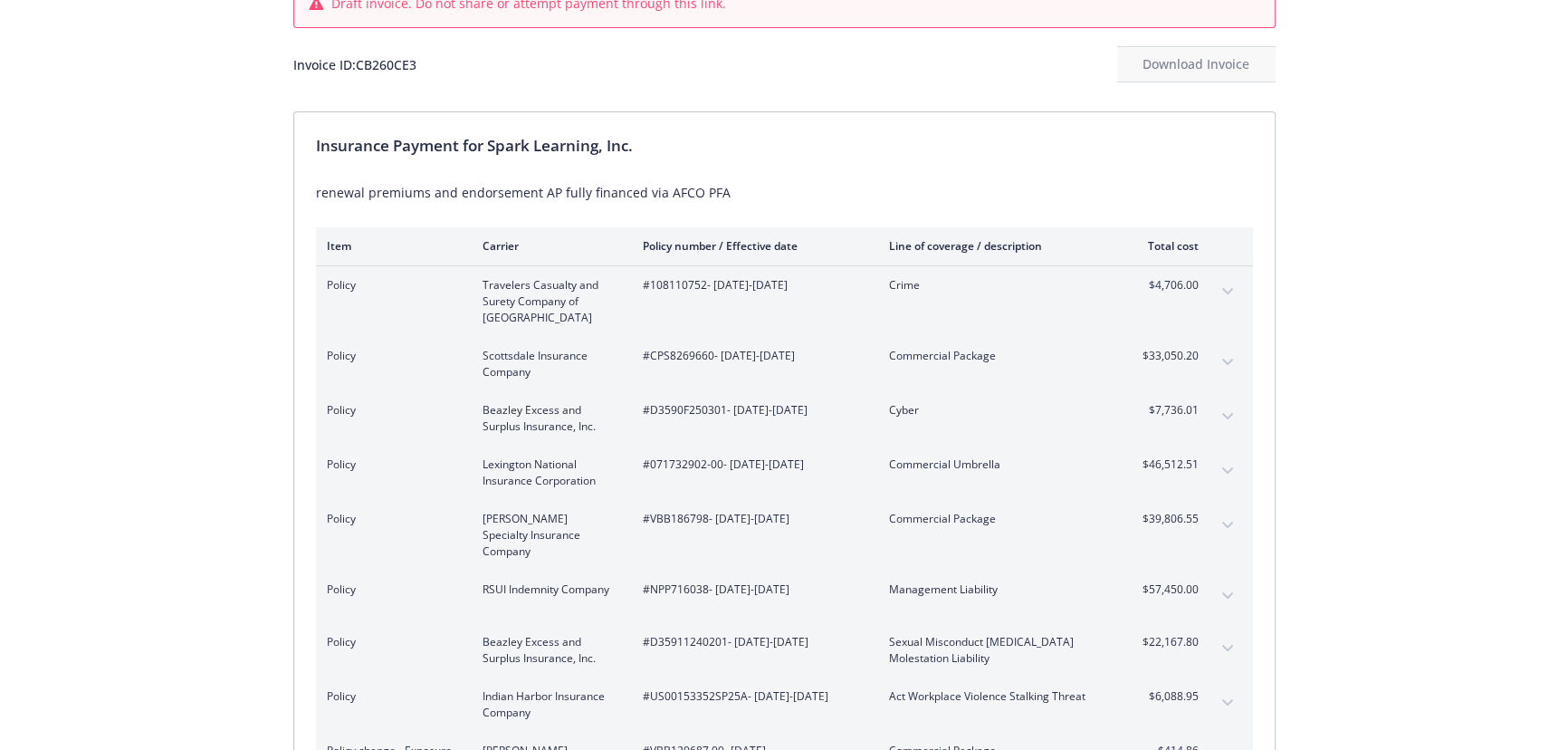
scroll to position [164, 0]
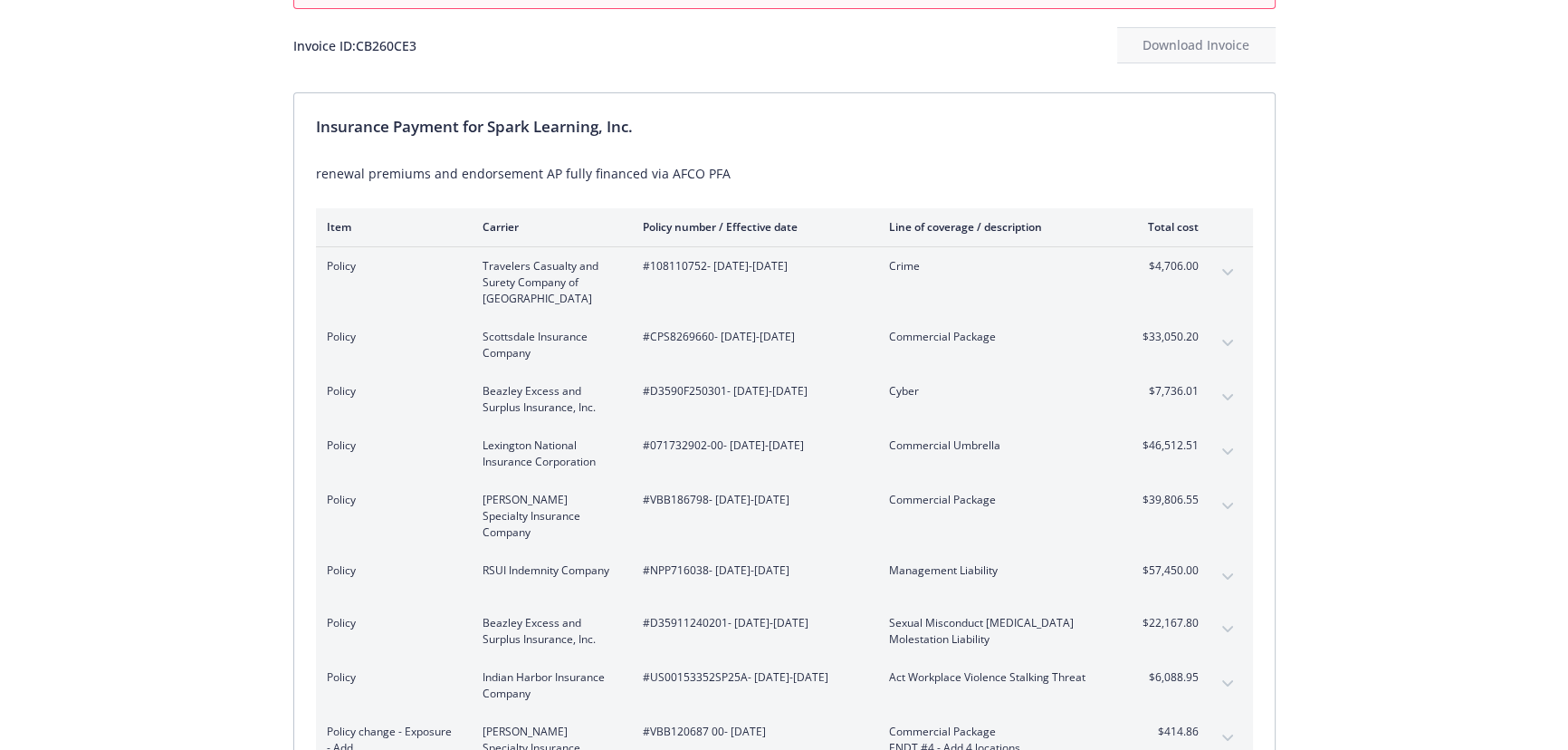
click at [1221, 502] on button "expand content" at bounding box center [1228, 505] width 29 height 29
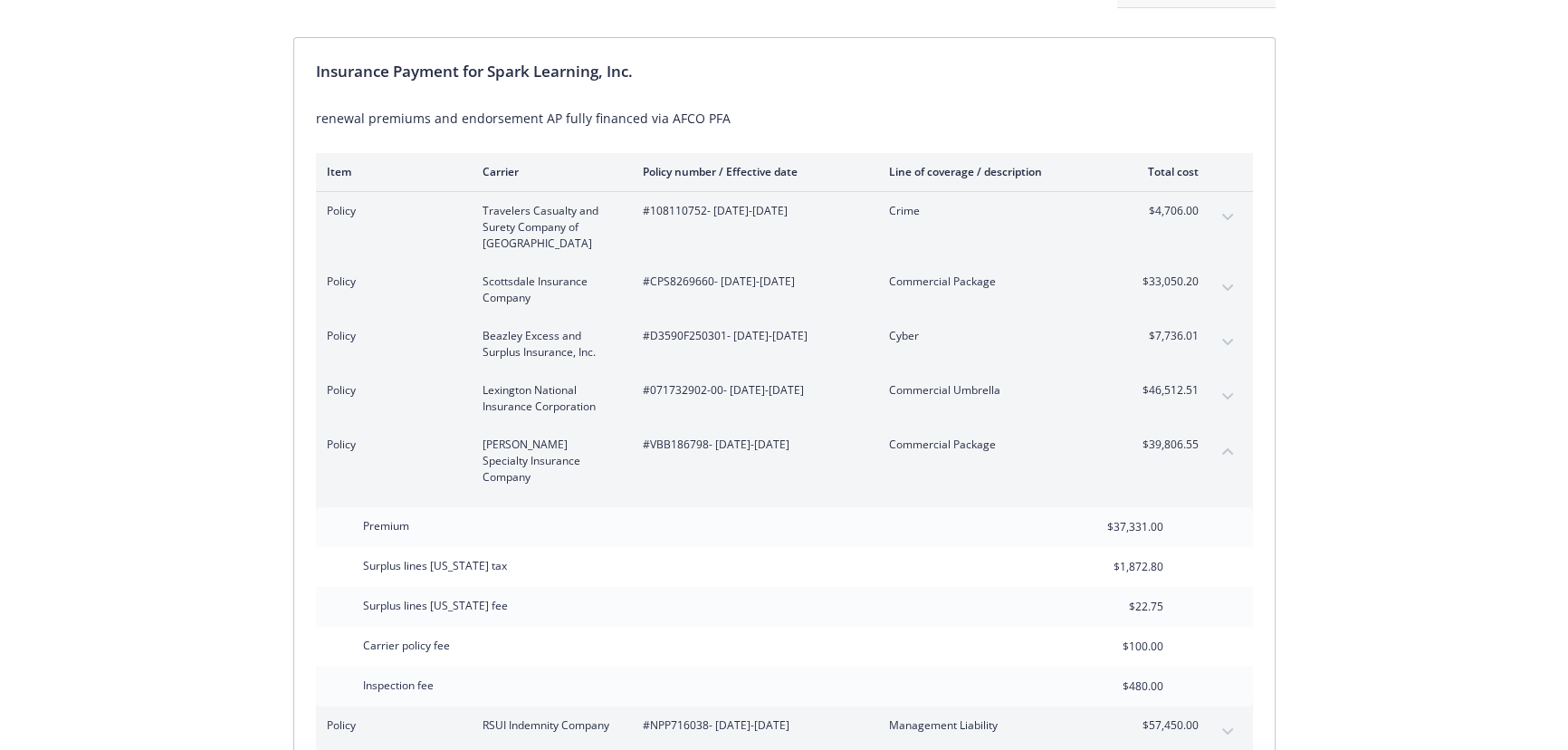
scroll to position [247, 0]
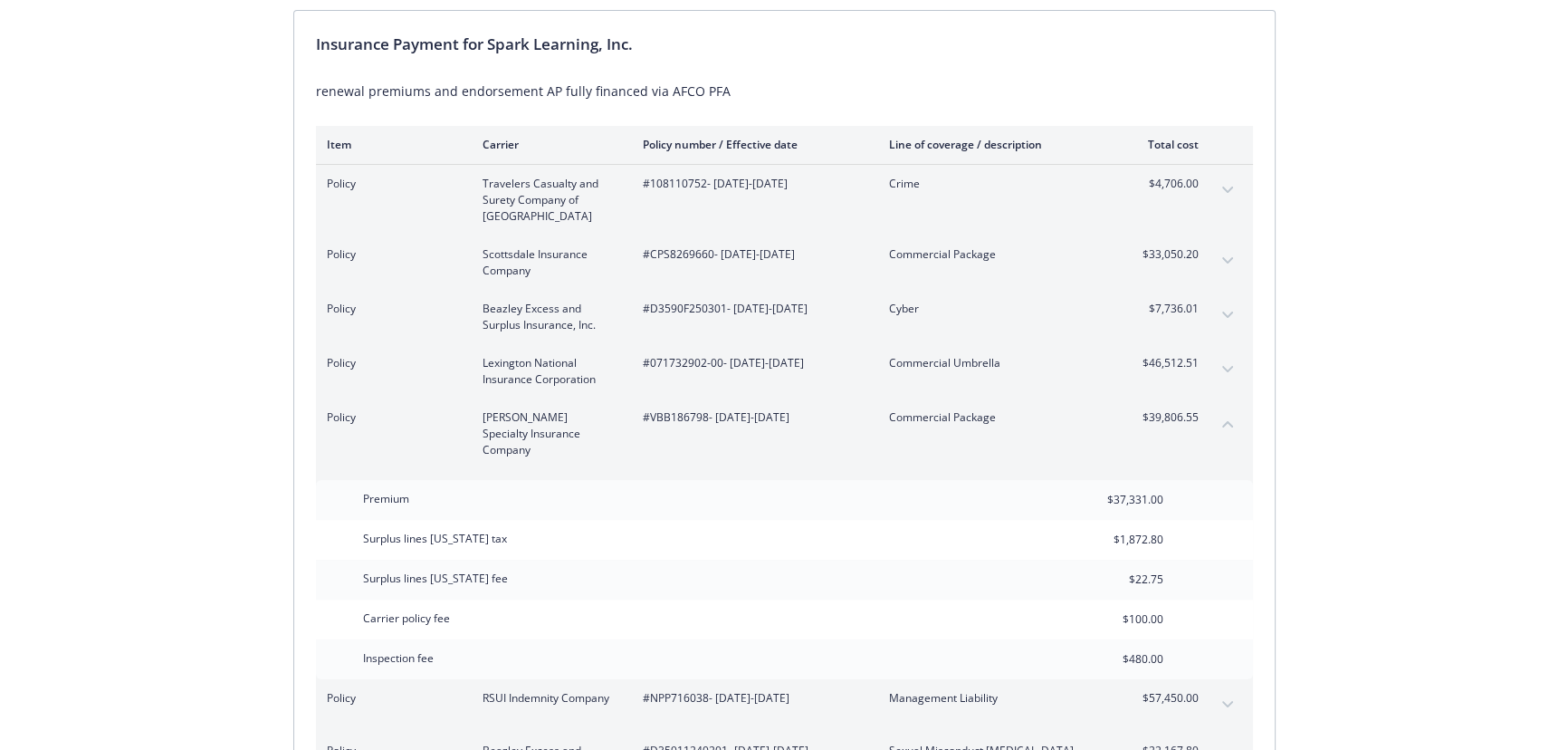
click at [1381, 433] on div "Draft invoice. Do not share or attempt payment through this link. Invoice ID: C…" at bounding box center [784, 686] width 1568 height 1735
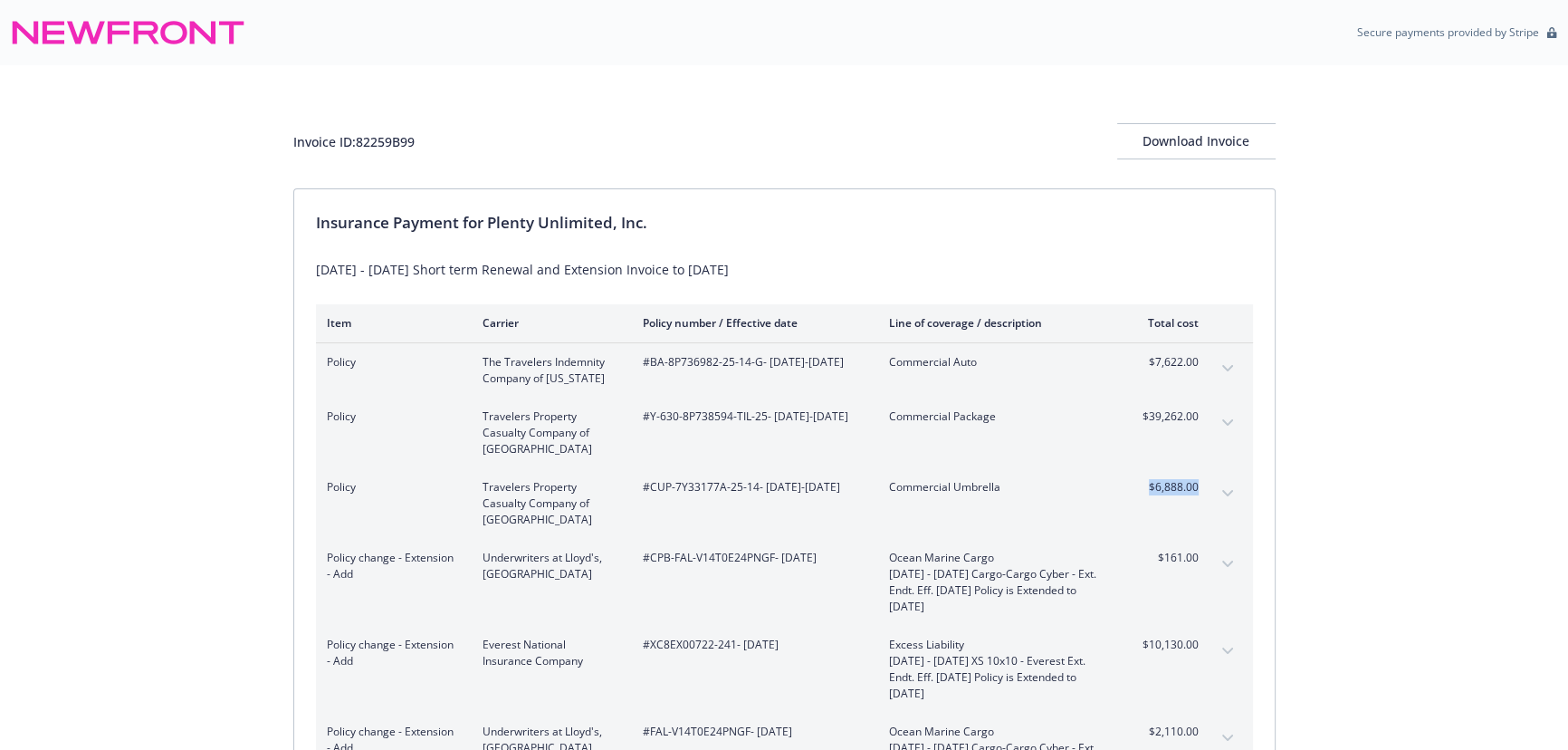
drag, startPoint x: 1204, startPoint y: 485, endPoint x: 1150, endPoint y: 479, distance: 54.3
click at [1150, 479] on div "Policy Travelers Property Casualty Company of America #CUP-7Y33177A-25-14 - 09/…" at bounding box center [784, 503] width 937 height 71
drag, startPoint x: 412, startPoint y: 139, endPoint x: 359, endPoint y: 135, distance: 53.2
click at [359, 135] on div "Invoice ID: 82259B99 Download Invoice" at bounding box center [784, 141] width 983 height 37
copy div "82259B99"
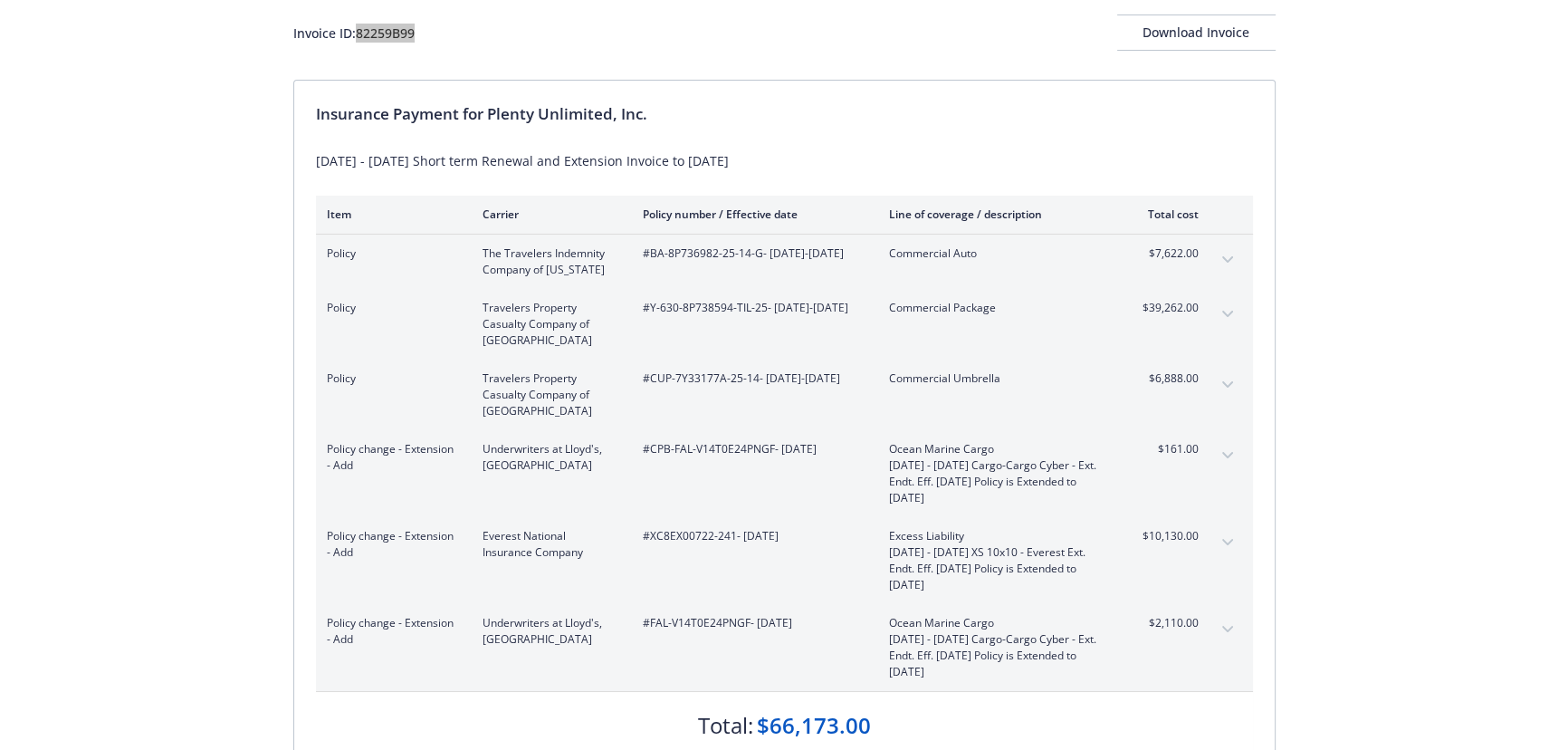
scroll to position [82, 0]
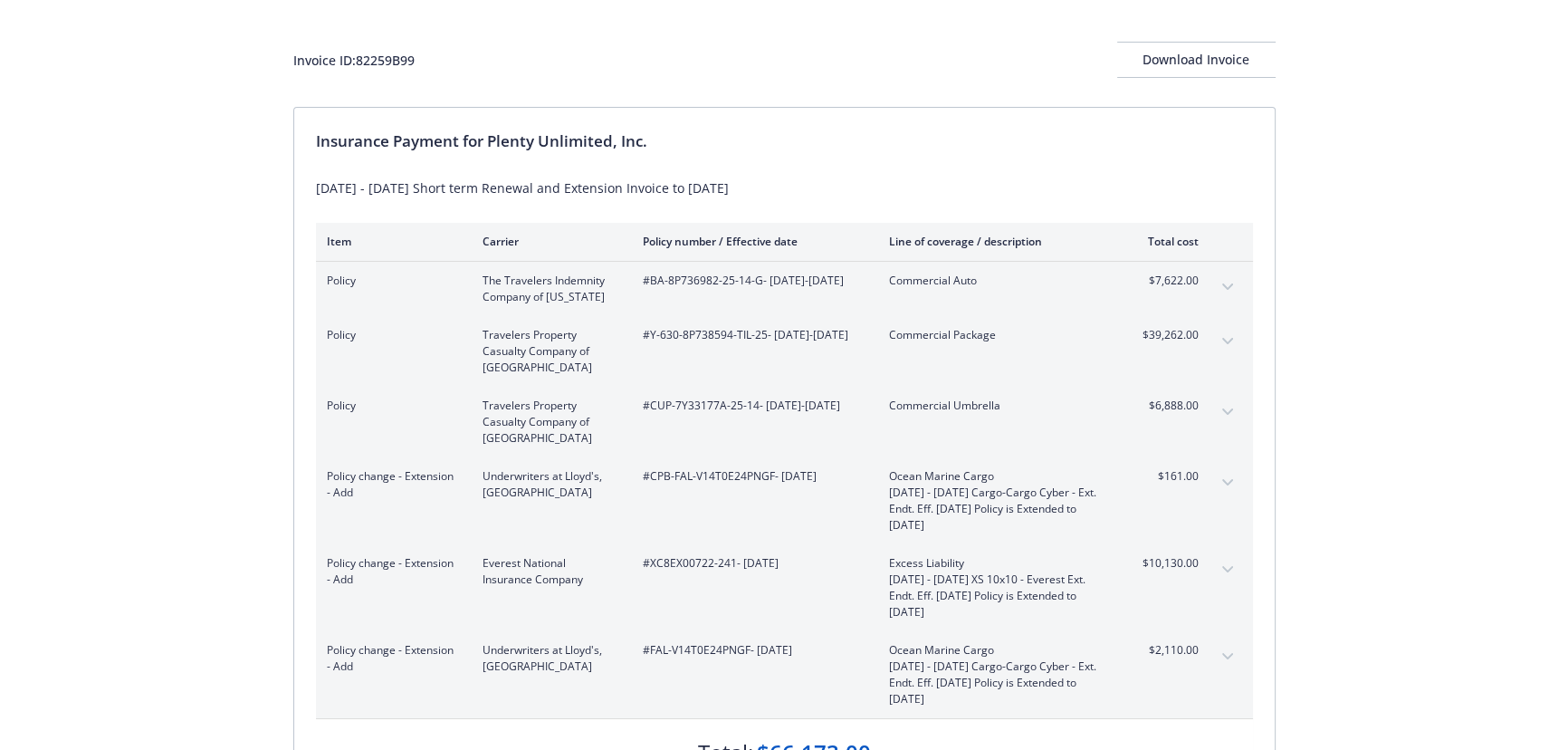
click at [24, 210] on div "Invoice ID: 82259B99 Download Invoice Insurance Payment for Plenty Unlimited, I…" at bounding box center [784, 456] width 1568 height 945
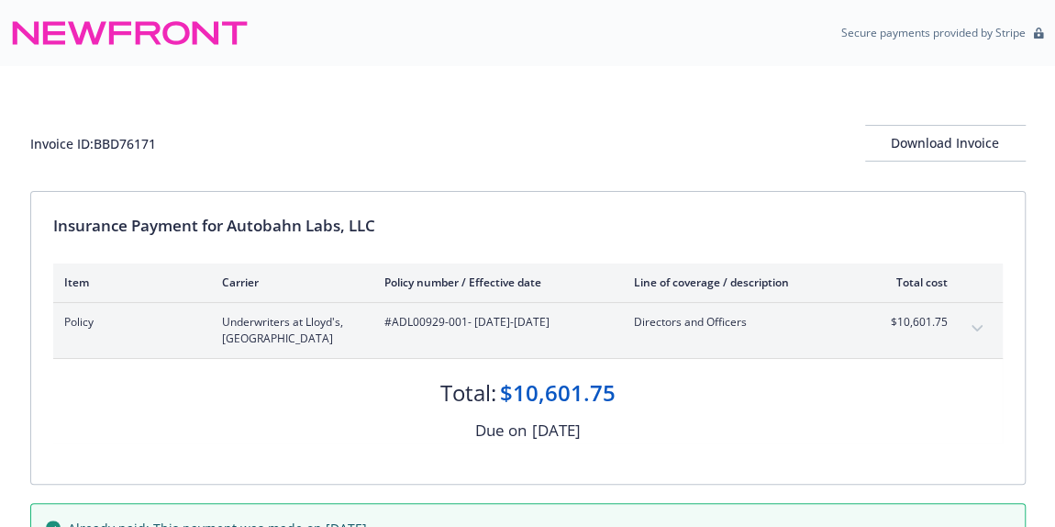
click at [979, 325] on icon "expand content" at bounding box center [977, 328] width 11 height 7
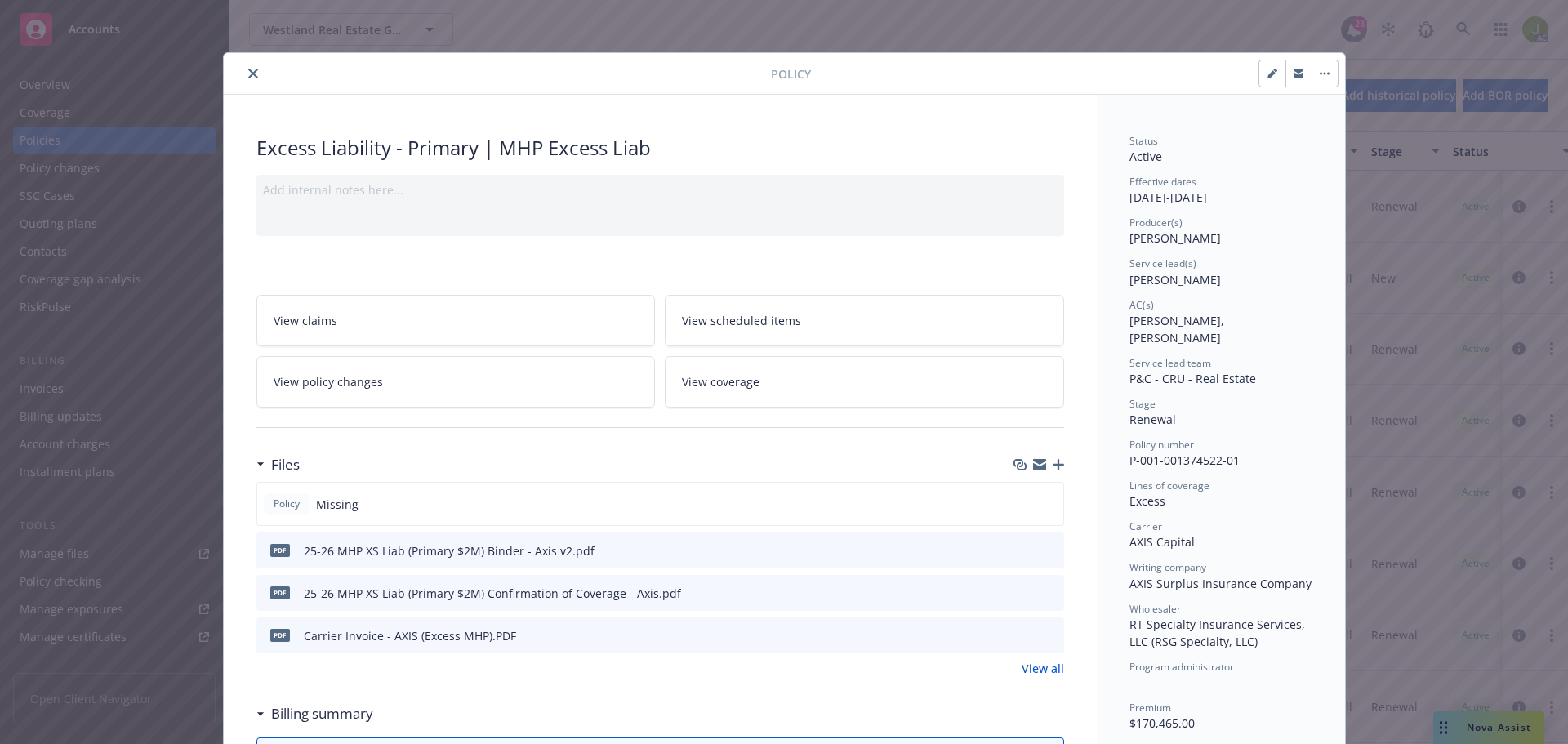
click at [248, 75] on icon "close" at bounding box center [253, 73] width 10 height 10
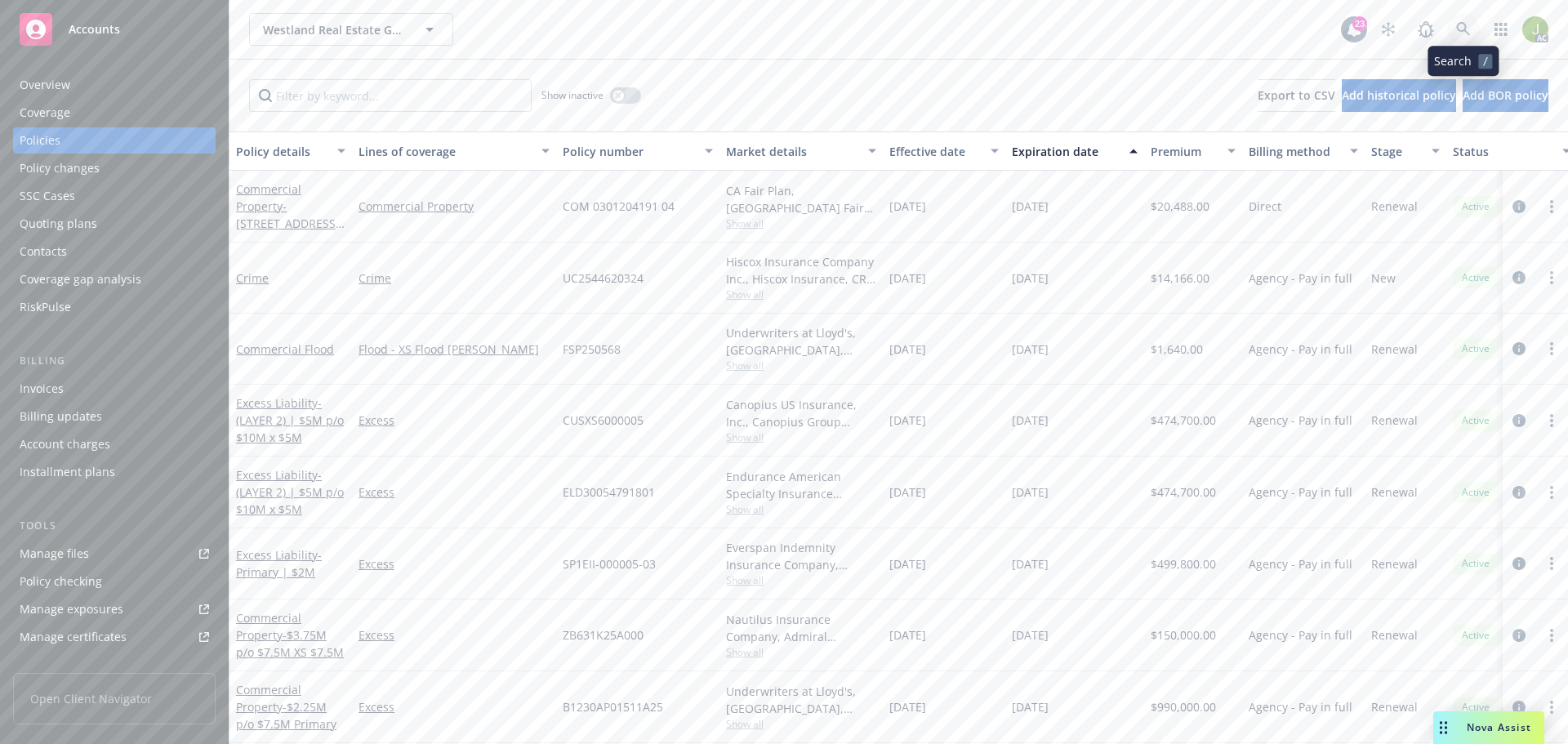
click at [1453, 30] on link at bounding box center [1463, 29] width 33 height 33
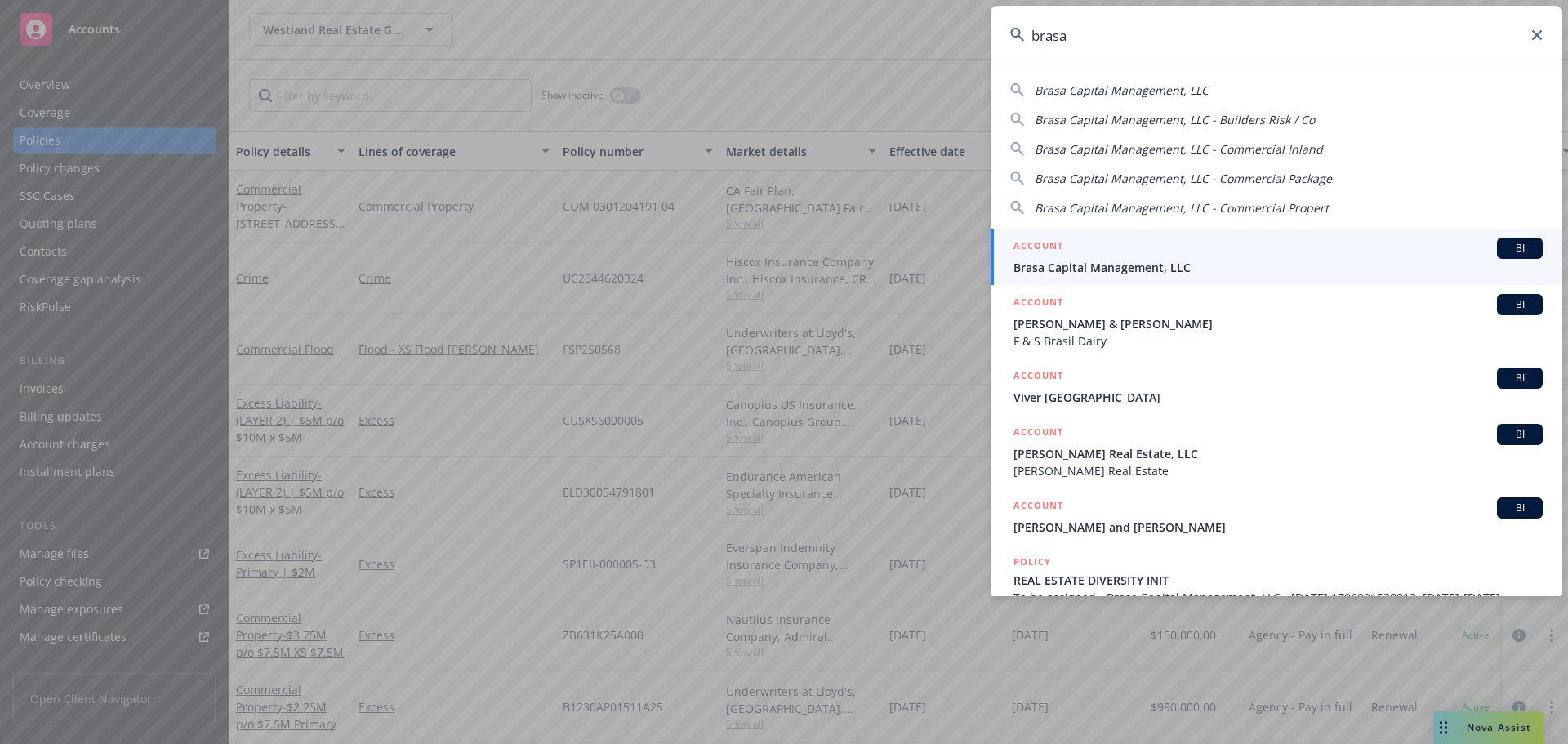
type input "brasa"
click at [1134, 272] on span "Brasa Capital Management, LLC" at bounding box center [1278, 267] width 529 height 17
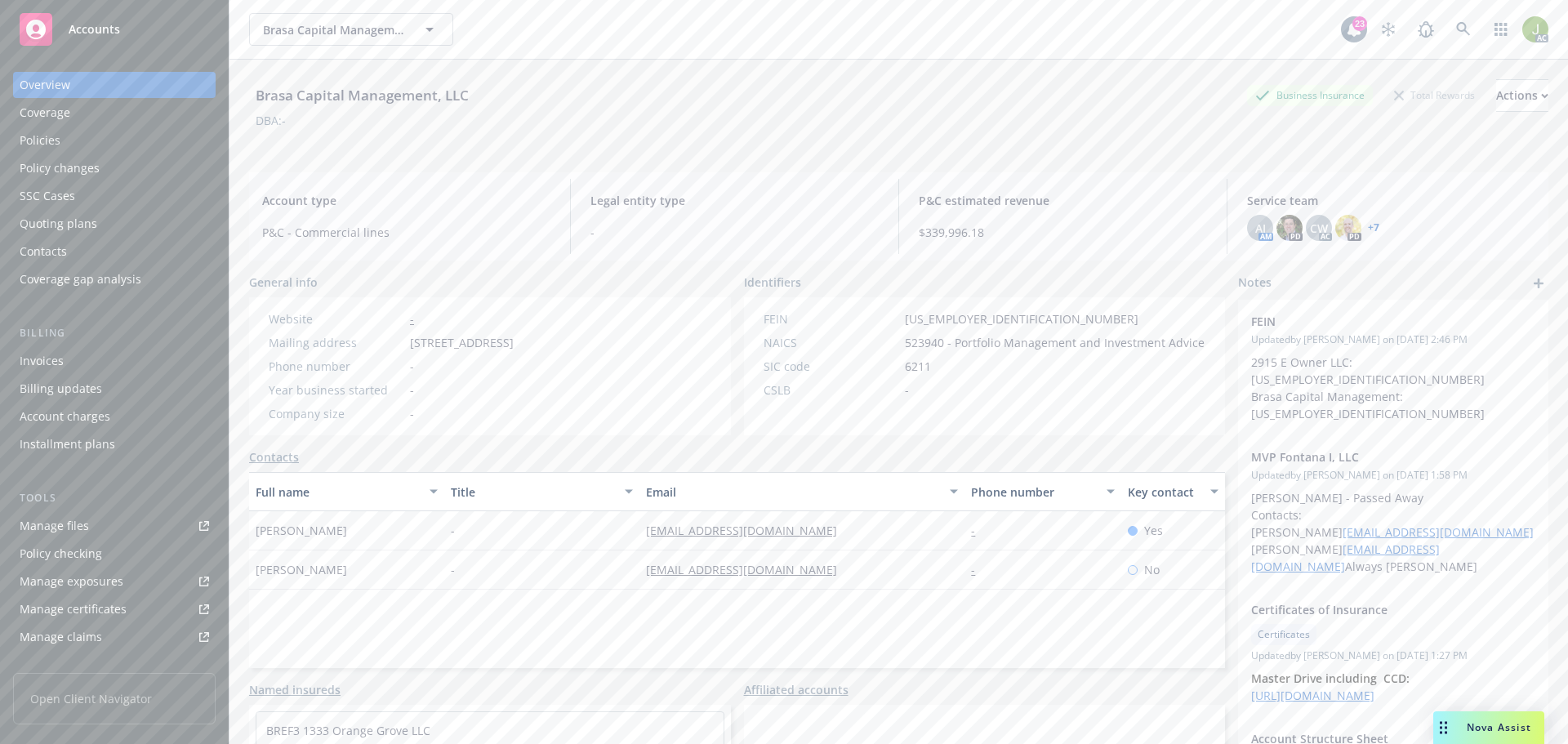
click at [129, 346] on div "Billing Invoices Billing updates Account charges Installment plans" at bounding box center [115, 391] width 203 height 133
click at [130, 352] on div "Invoices" at bounding box center [114, 360] width 190 height 26
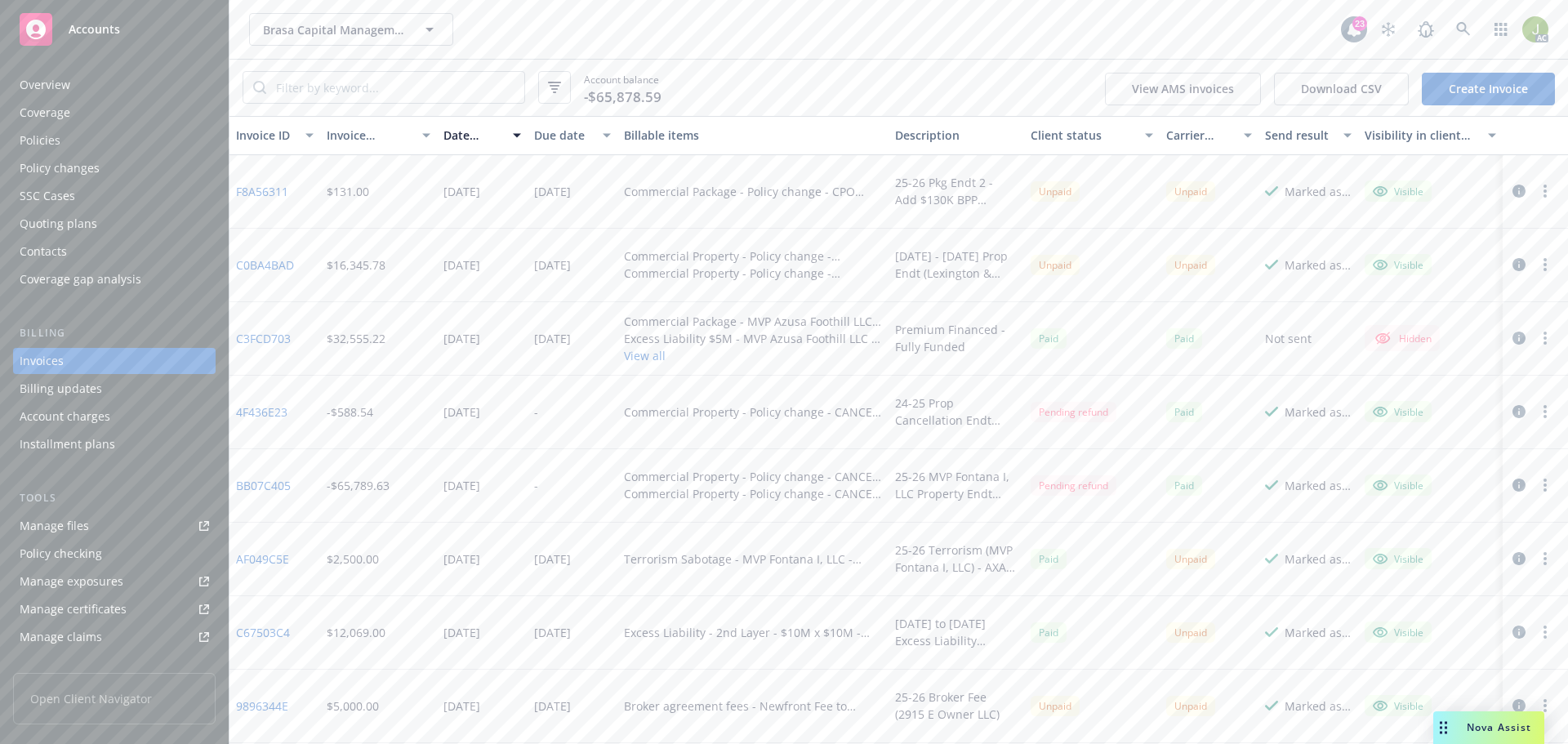
click at [279, 482] on link "BB07C405" at bounding box center [263, 485] width 54 height 17
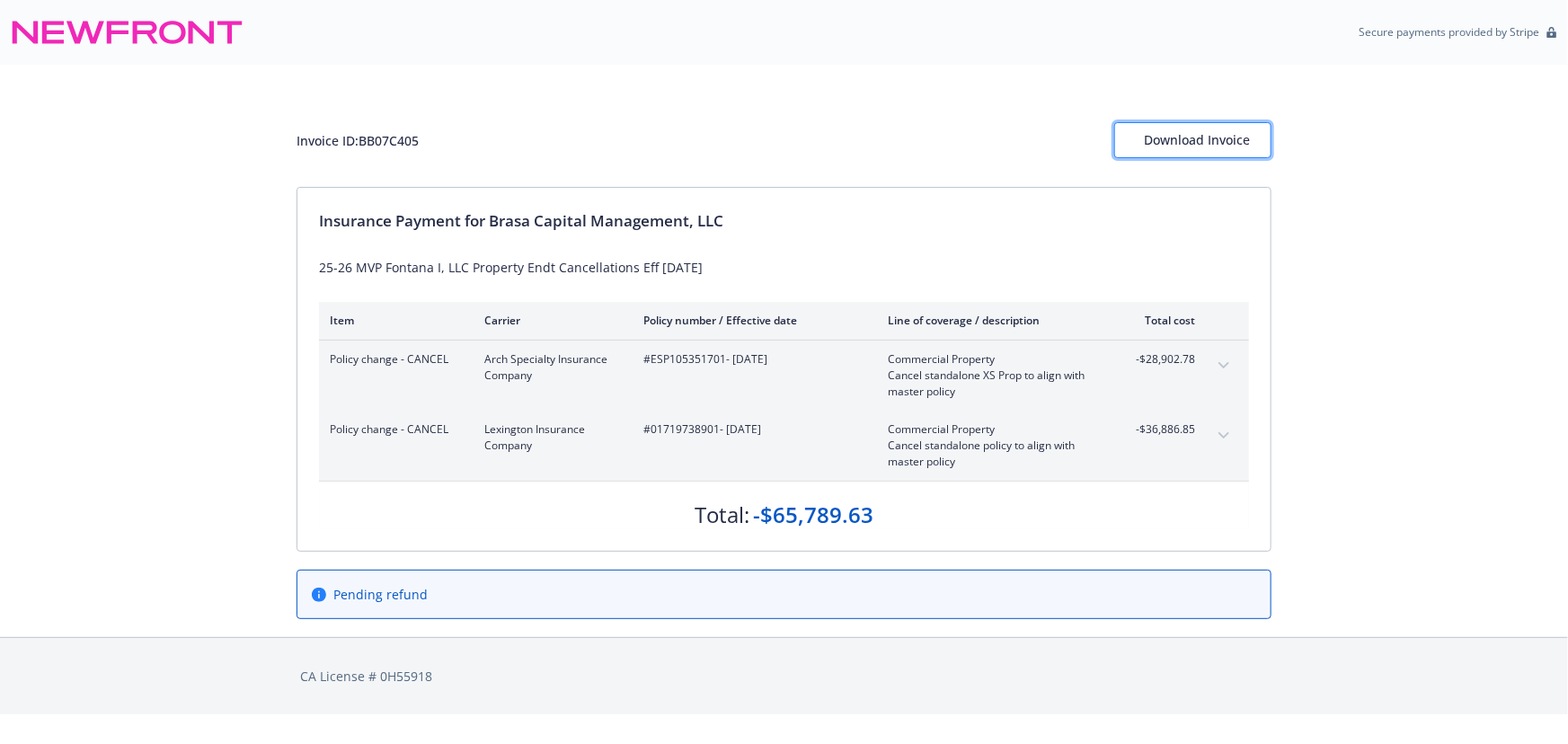
click at [1233, 141] on div "Download Invoice" at bounding box center [1193, 140] width 98 height 34
